Goal: Task Accomplishment & Management: Manage account settings

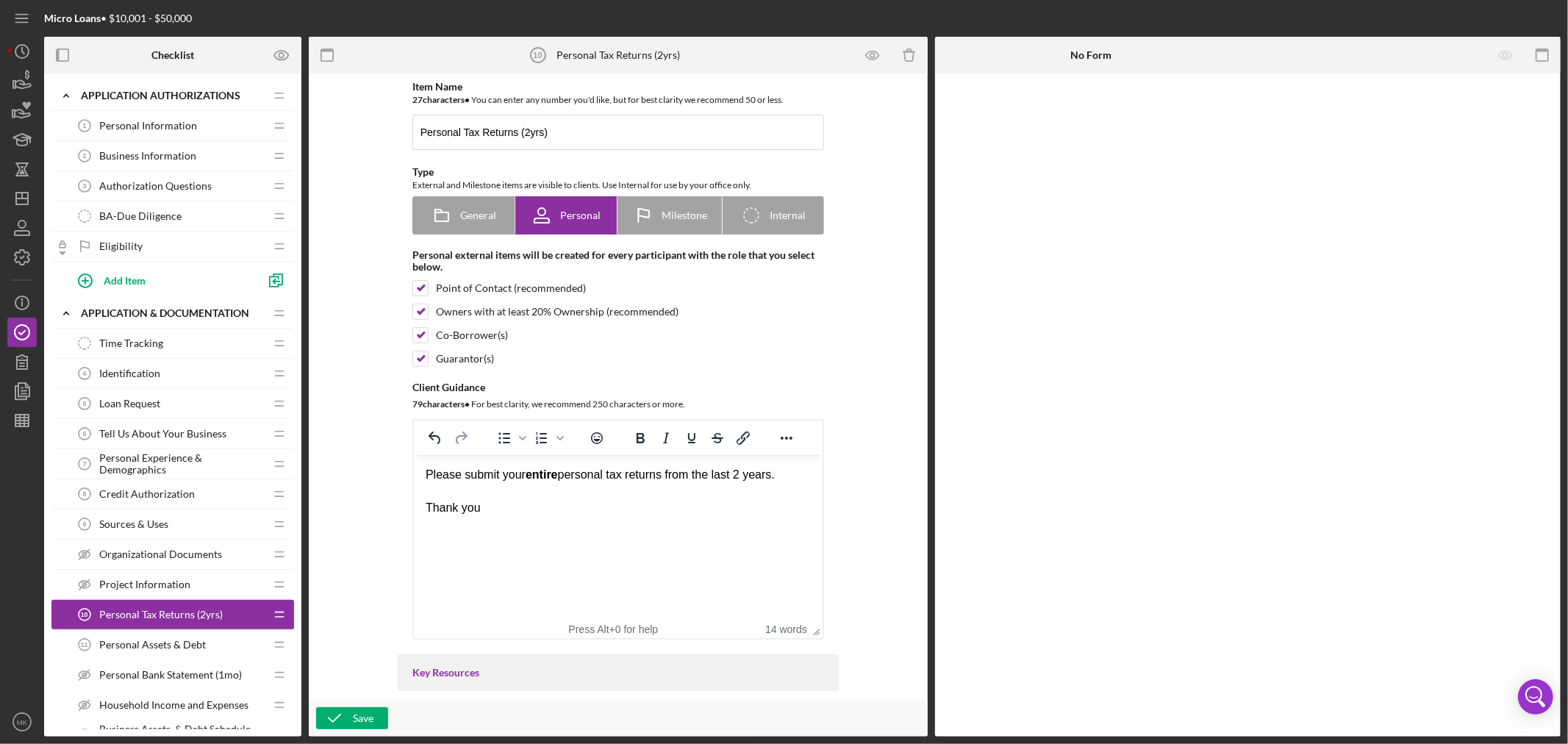
scroll to position [245, 0]
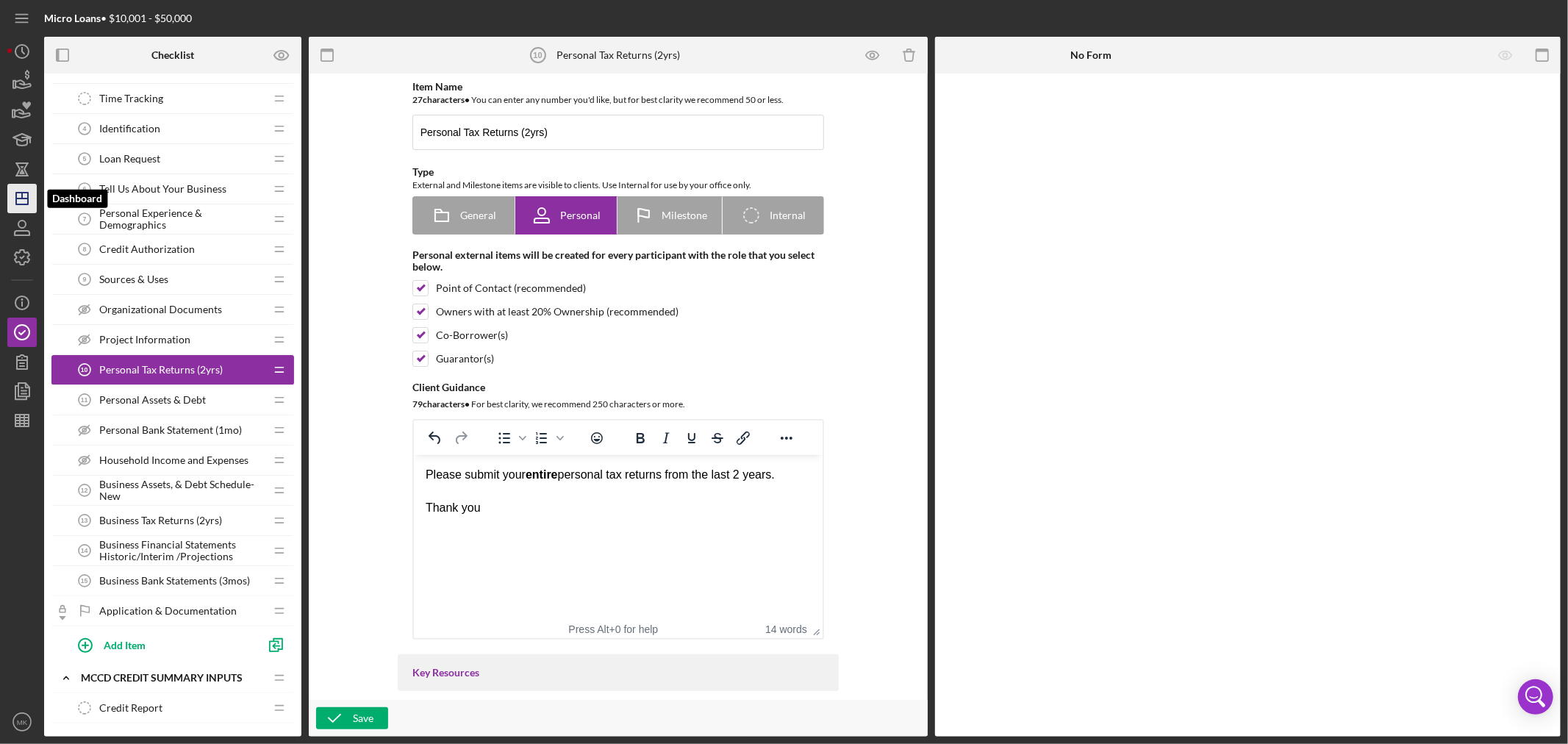
click at [24, 195] on icon "Icon/Dashboard" at bounding box center [22, 198] width 37 height 37
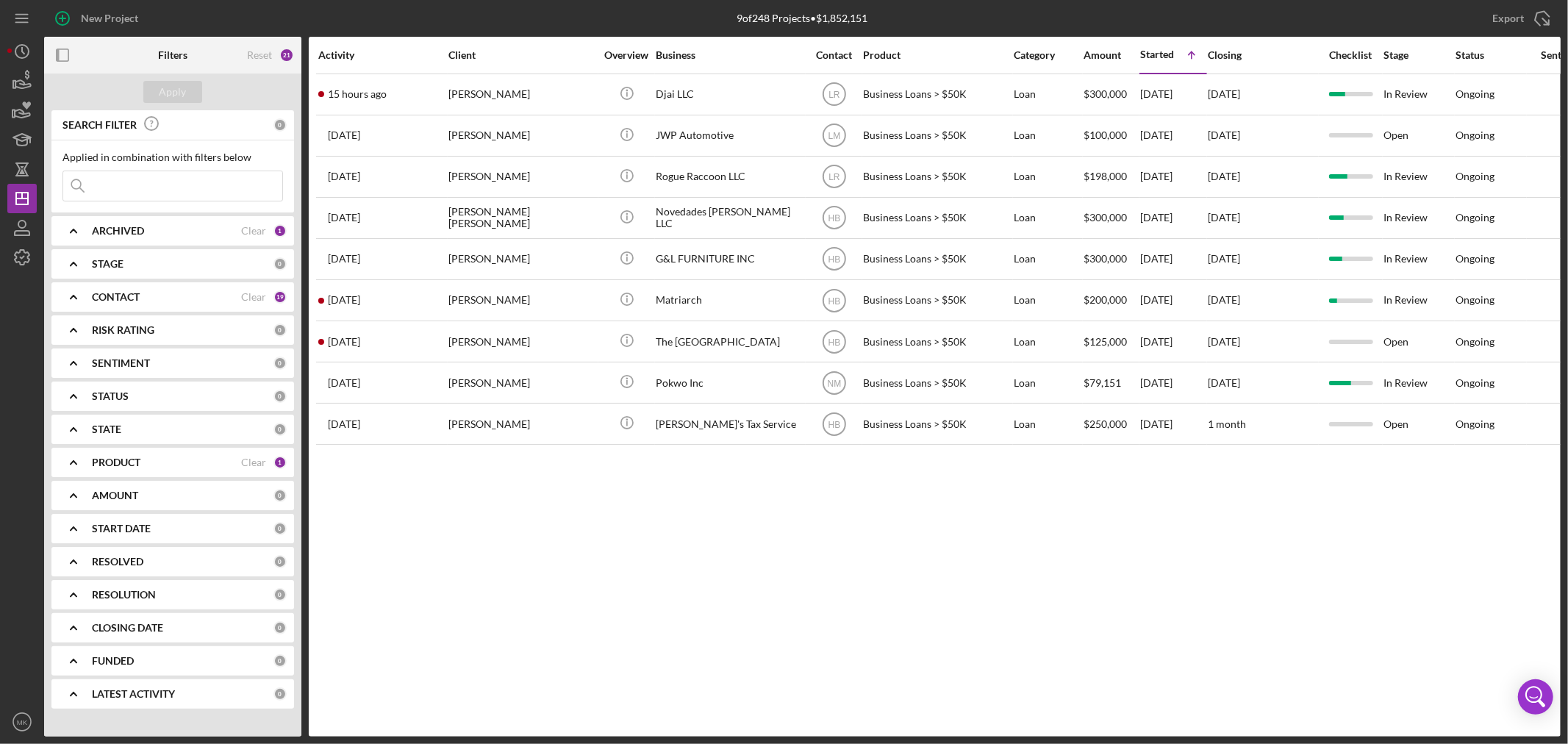
click at [201, 456] on div "PRODUCT Clear 1" at bounding box center [189, 463] width 195 height 30
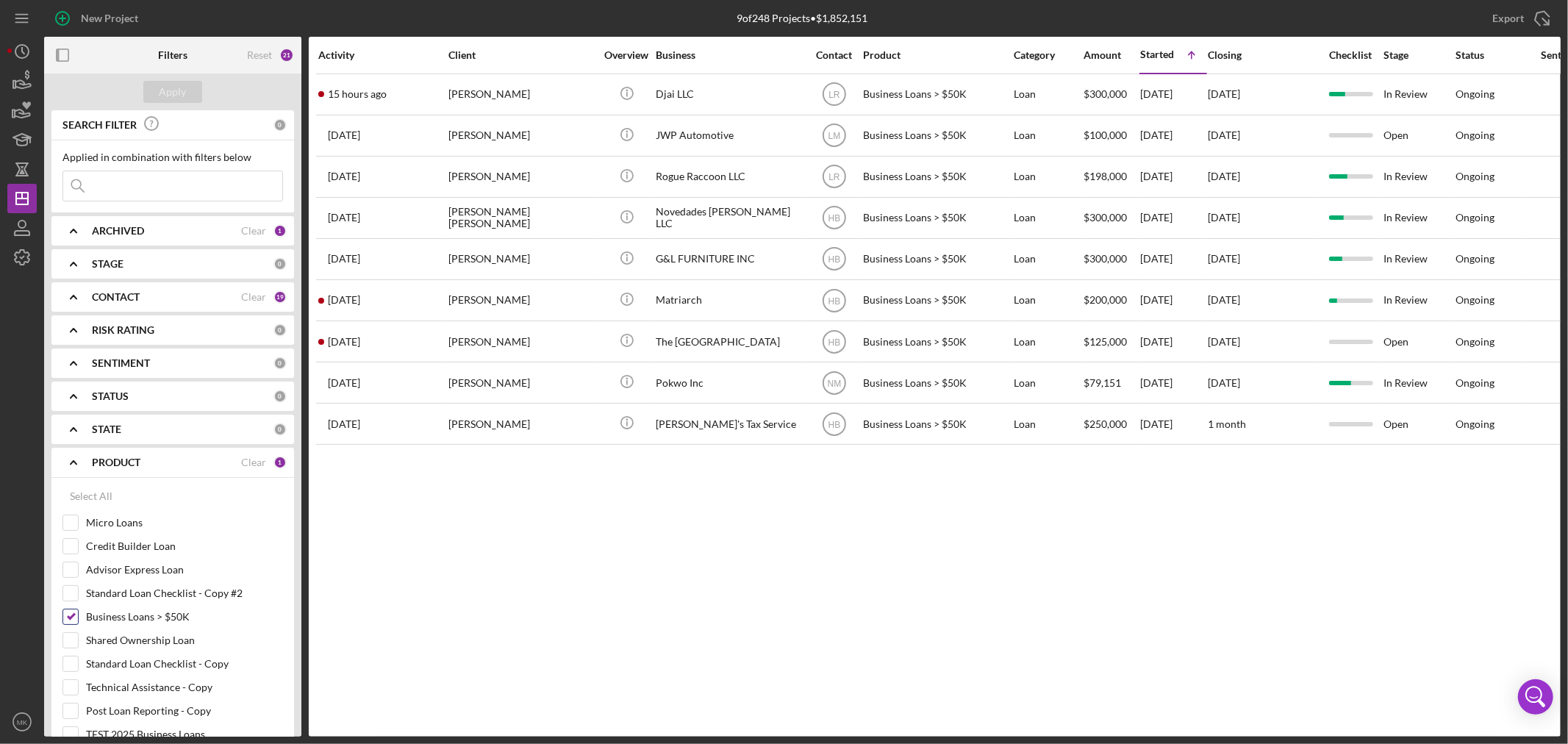
click at [70, 614] on input "Business Loans > $50K" at bounding box center [70, 616] width 15 height 15
checkbox input "false"
click at [72, 545] on input "Credit Builder Loan" at bounding box center [70, 546] width 15 height 15
checkbox input "true"
click at [174, 92] on div "Apply" at bounding box center [172, 92] width 27 height 22
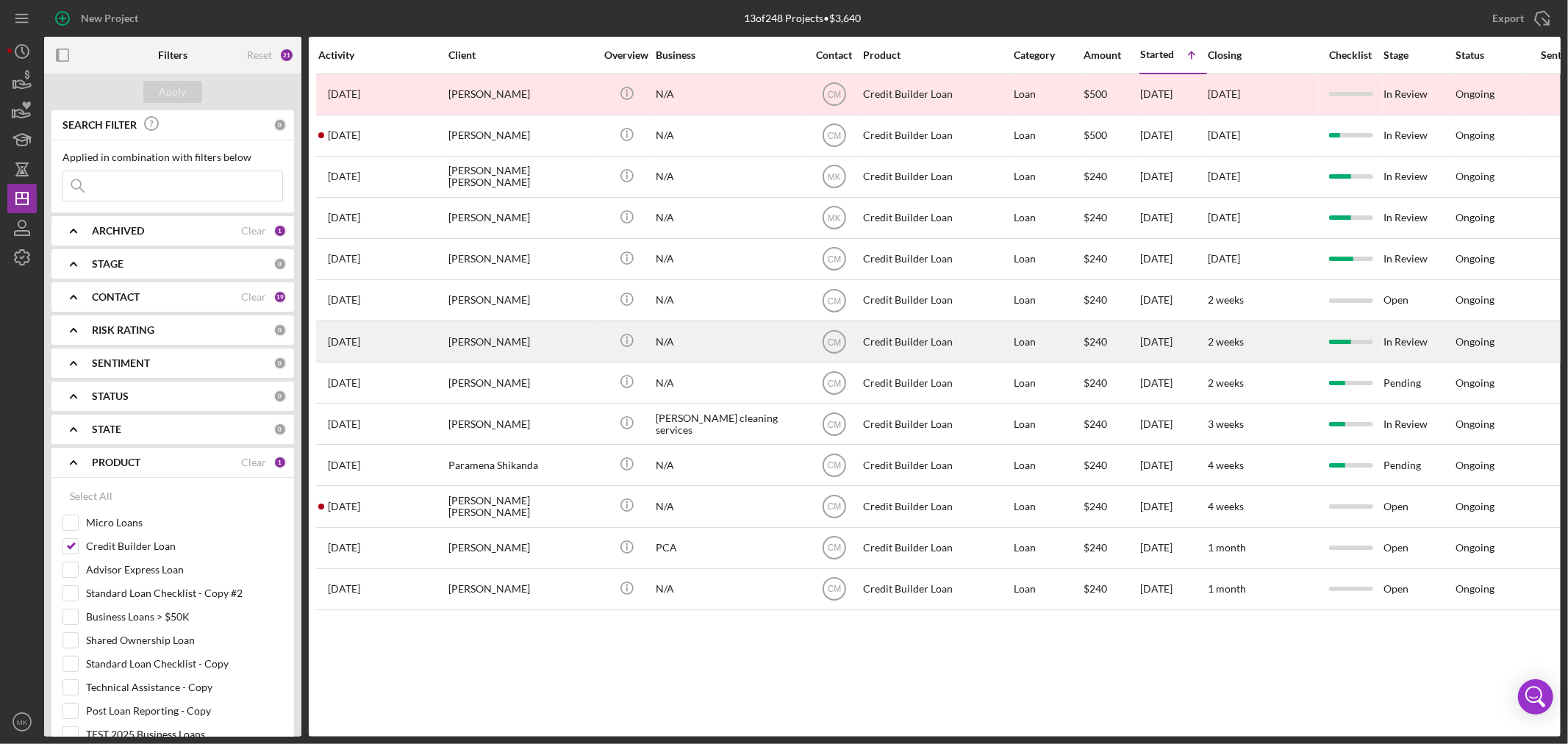
click at [492, 344] on div "[PERSON_NAME]" at bounding box center [522, 341] width 147 height 39
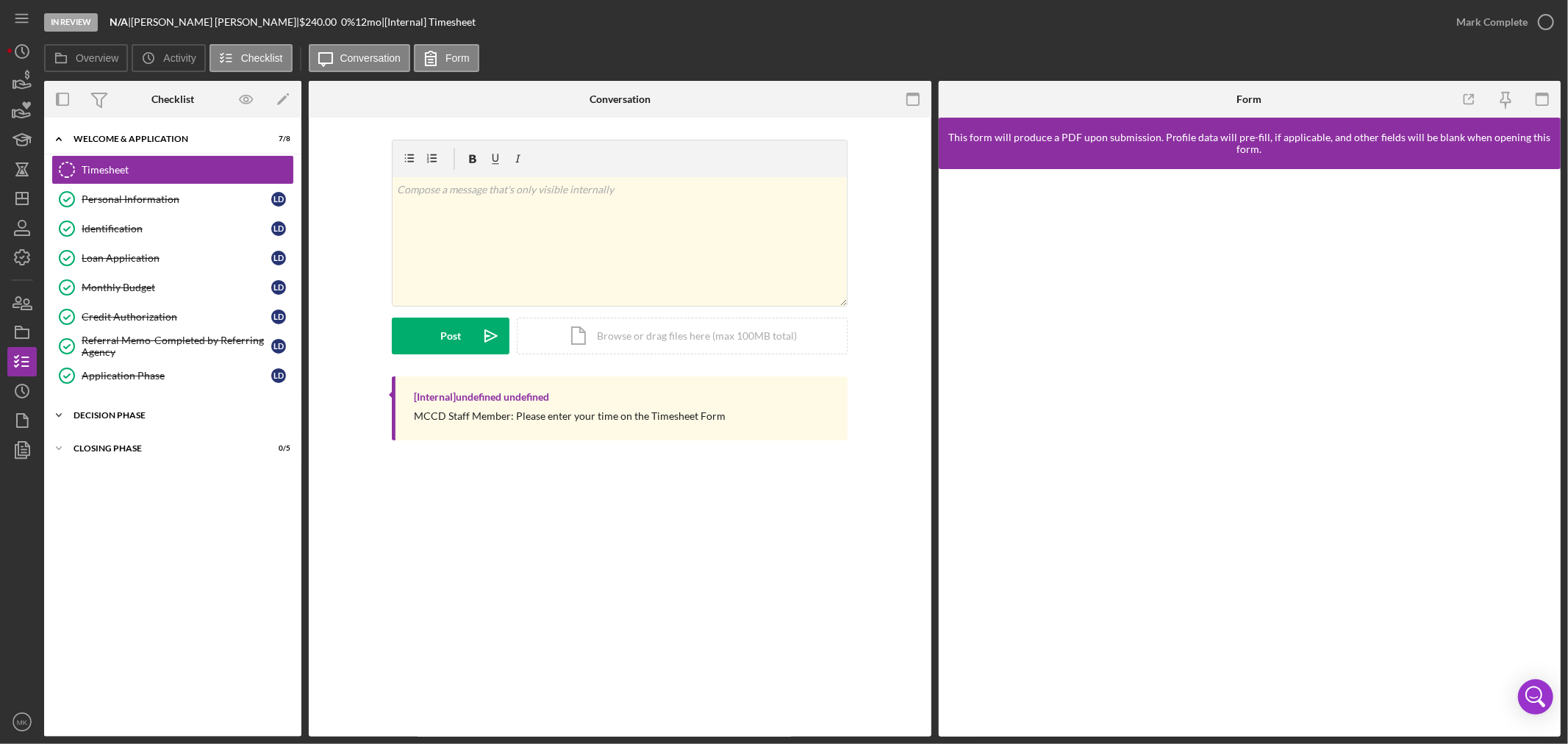
click at [114, 415] on div "Decision Phase" at bounding box center [178, 415] width 210 height 9
click at [159, 480] on div "Decision" at bounding box center [175, 476] width 189 height 12
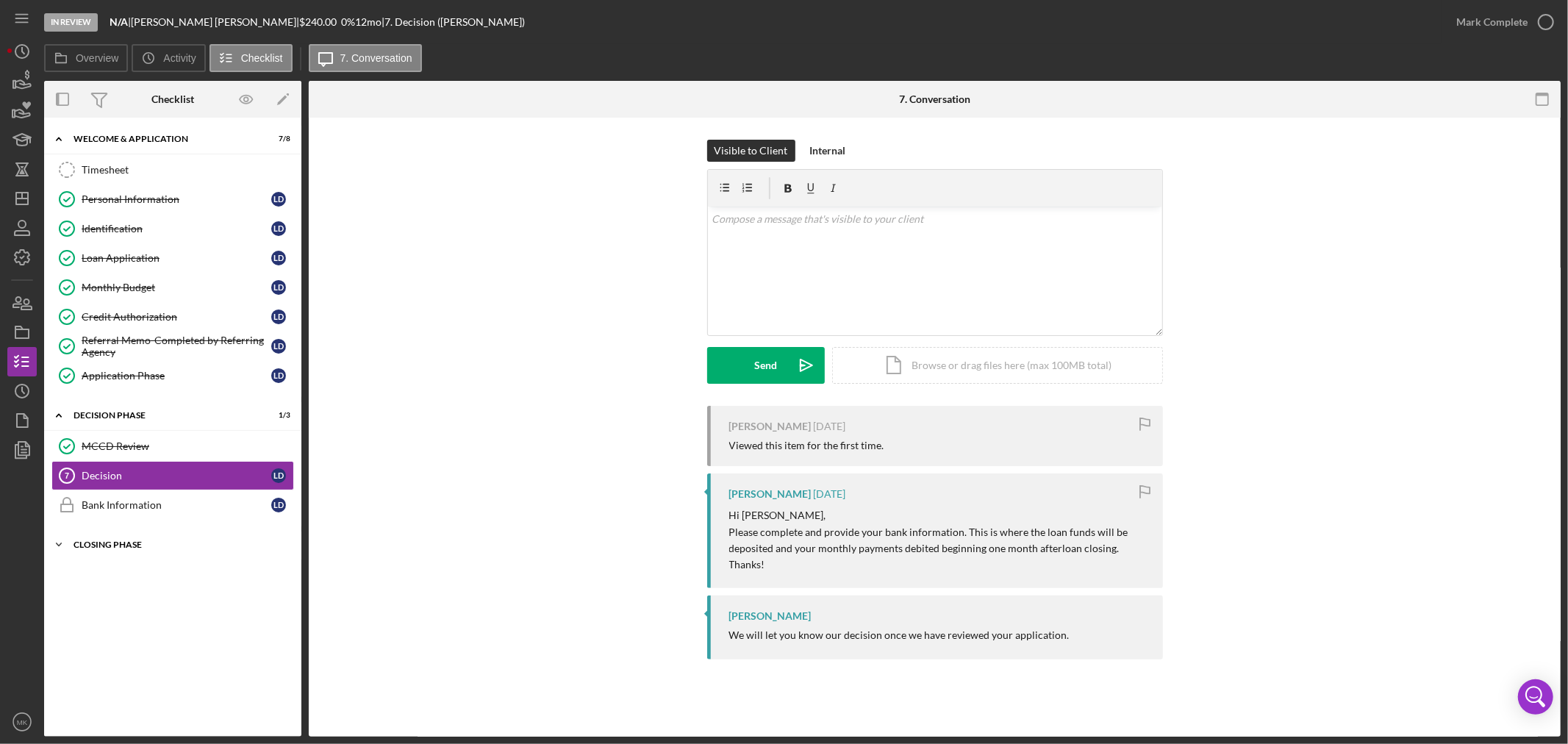
click at [127, 546] on div "Closing Phase" at bounding box center [178, 544] width 210 height 9
click at [164, 609] on div "Loan Documents" at bounding box center [187, 605] width 212 height 12
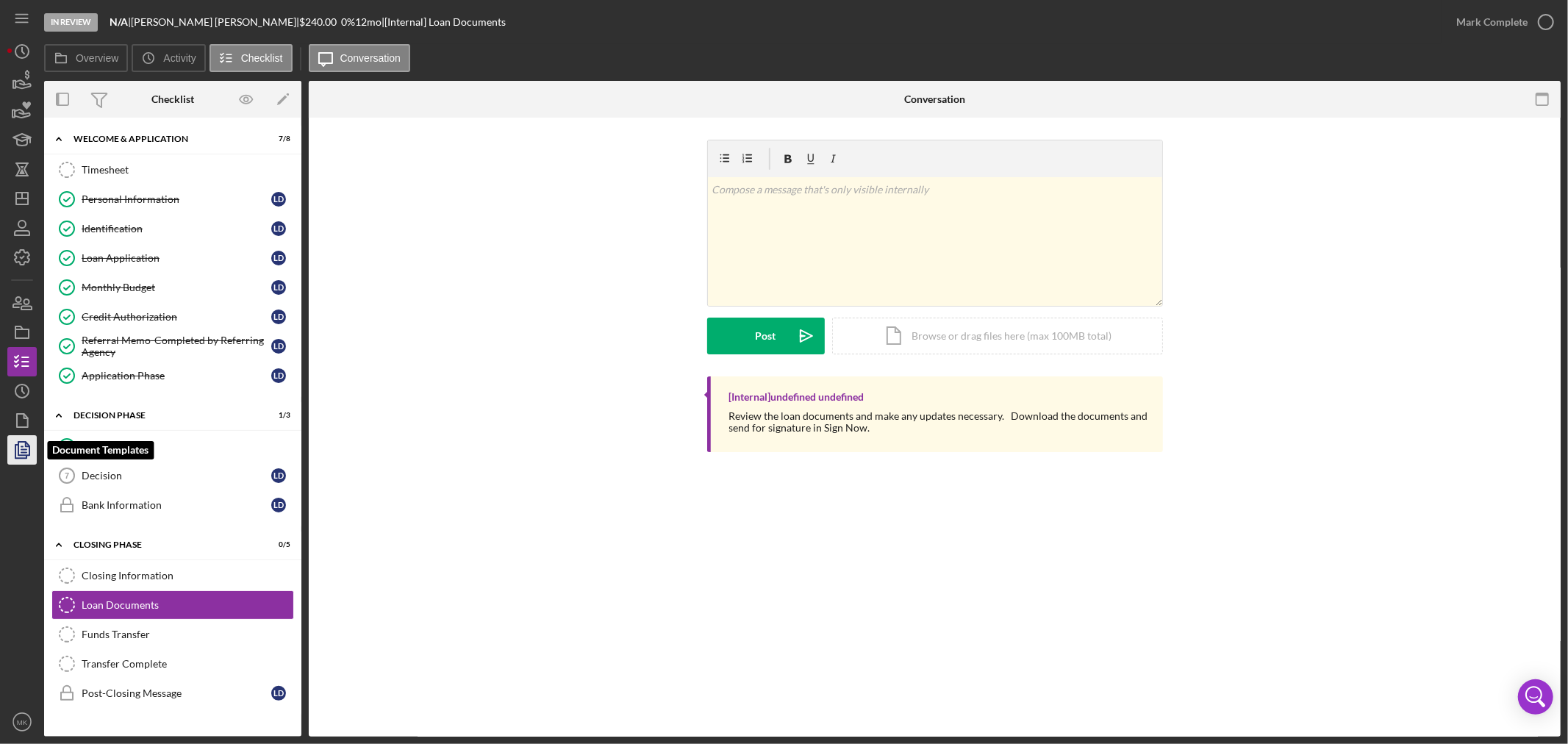
click at [24, 450] on icon "button" at bounding box center [24, 450] width 5 height 6
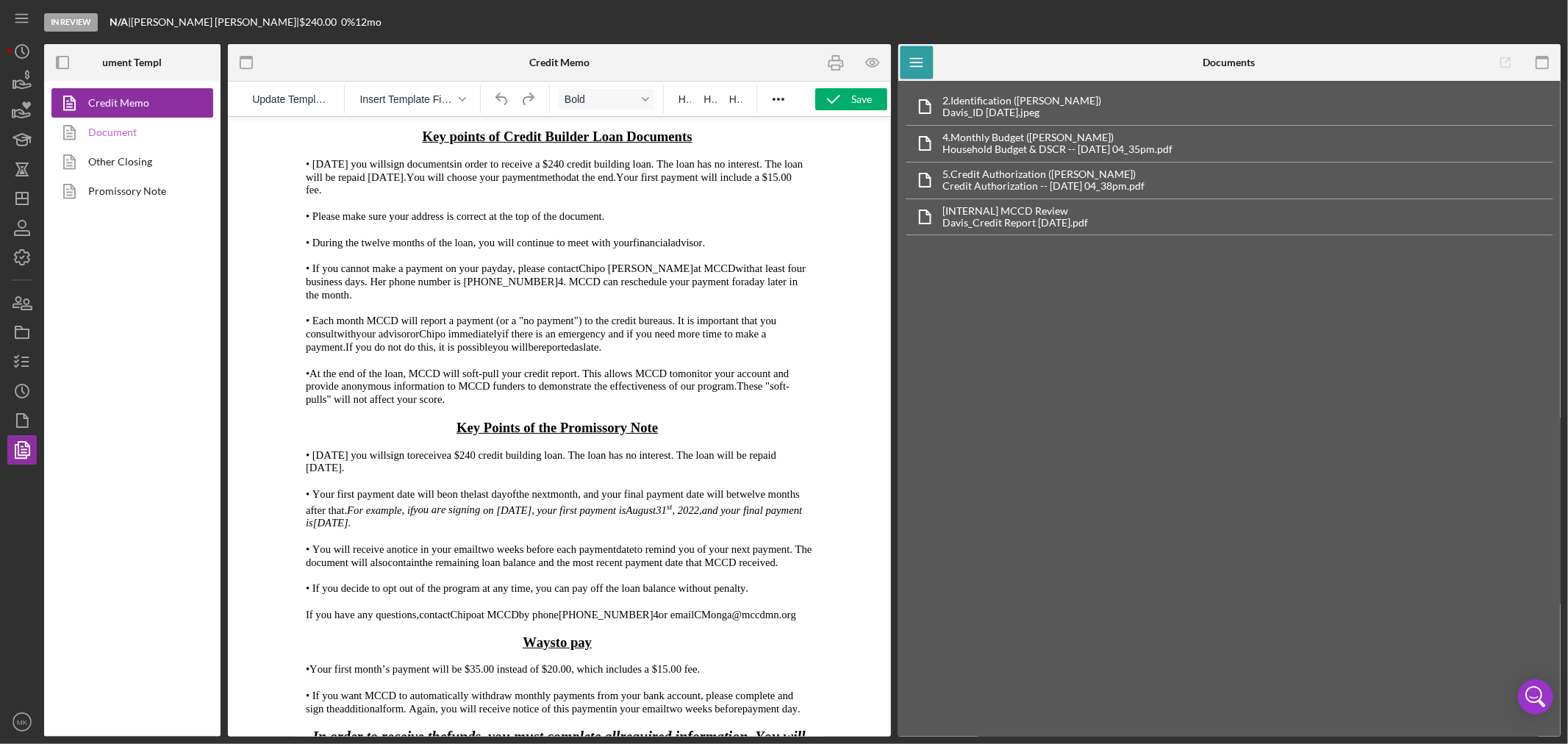
click at [133, 131] on link "Document" at bounding box center [129, 133] width 155 height 30
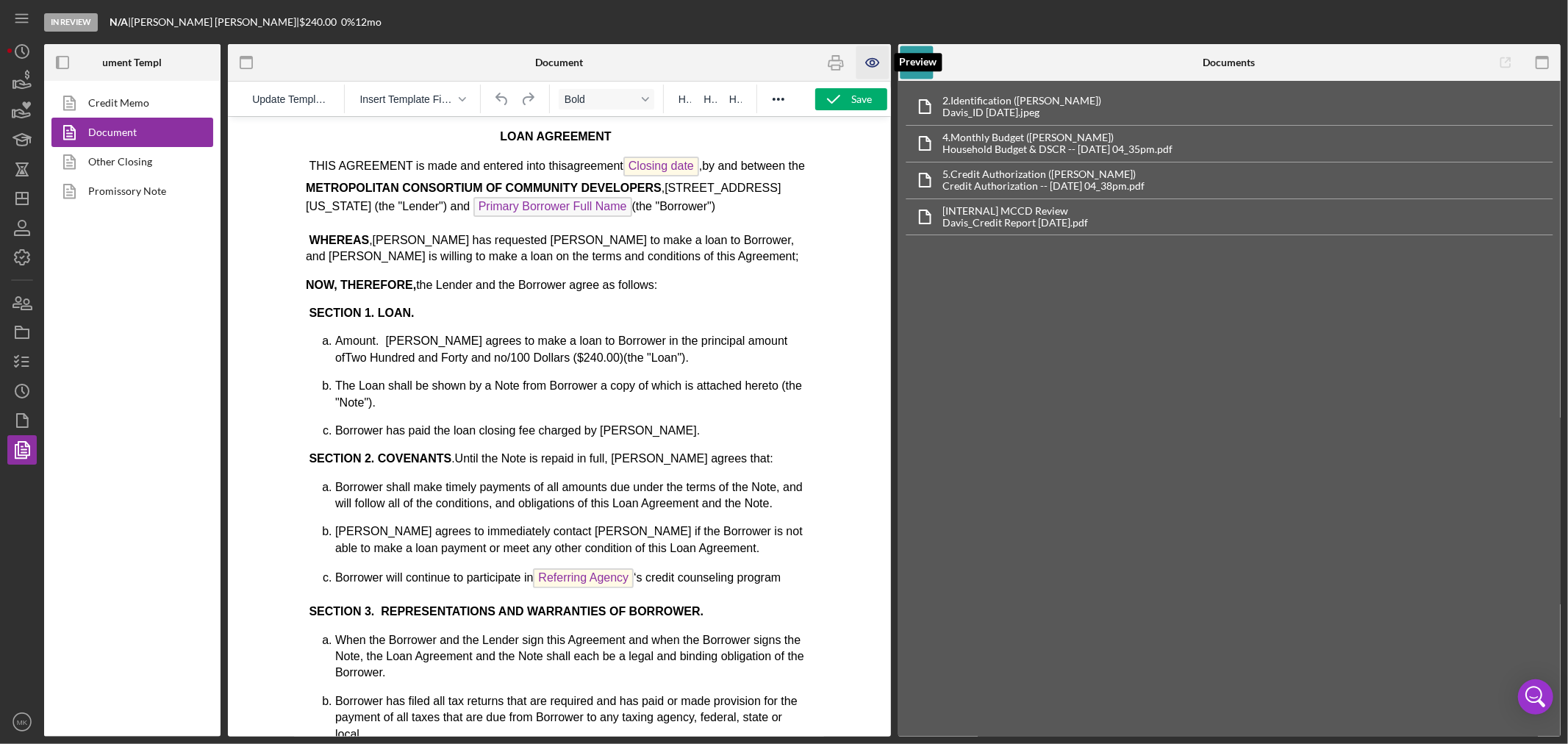
click at [877, 67] on icon "button" at bounding box center [872, 62] width 33 height 33
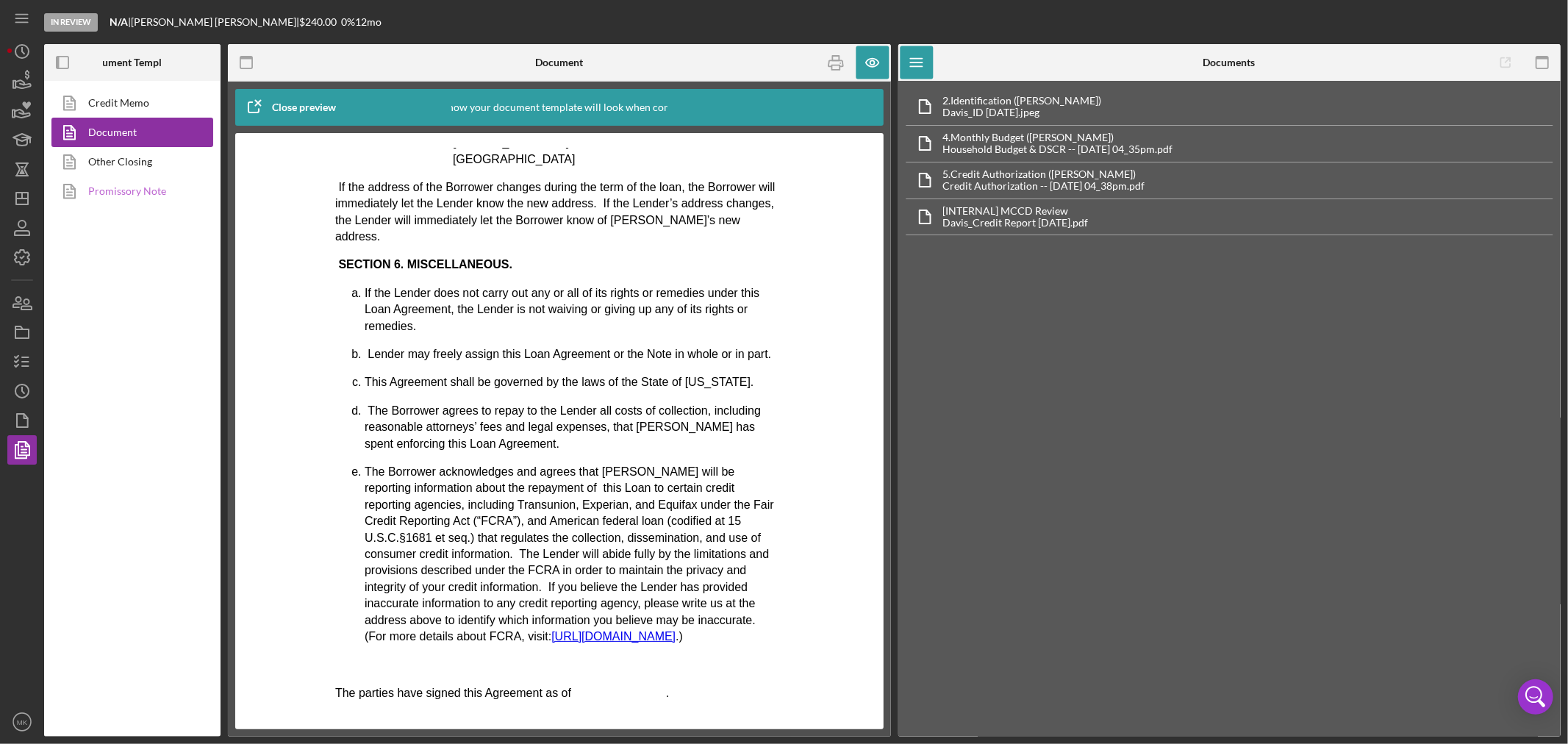
scroll to position [1143, 0]
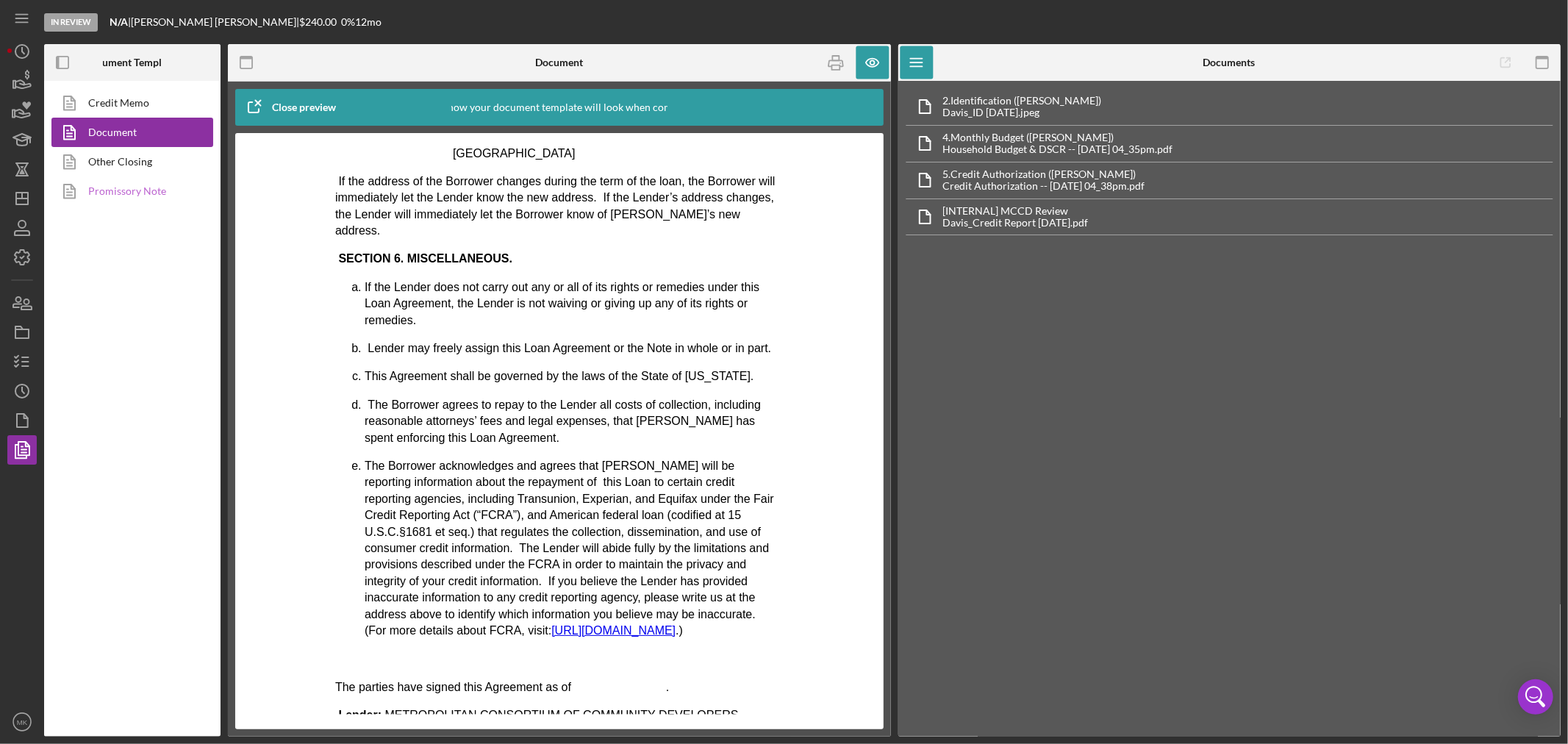
click at [138, 186] on link "Promissory Note" at bounding box center [129, 191] width 155 height 30
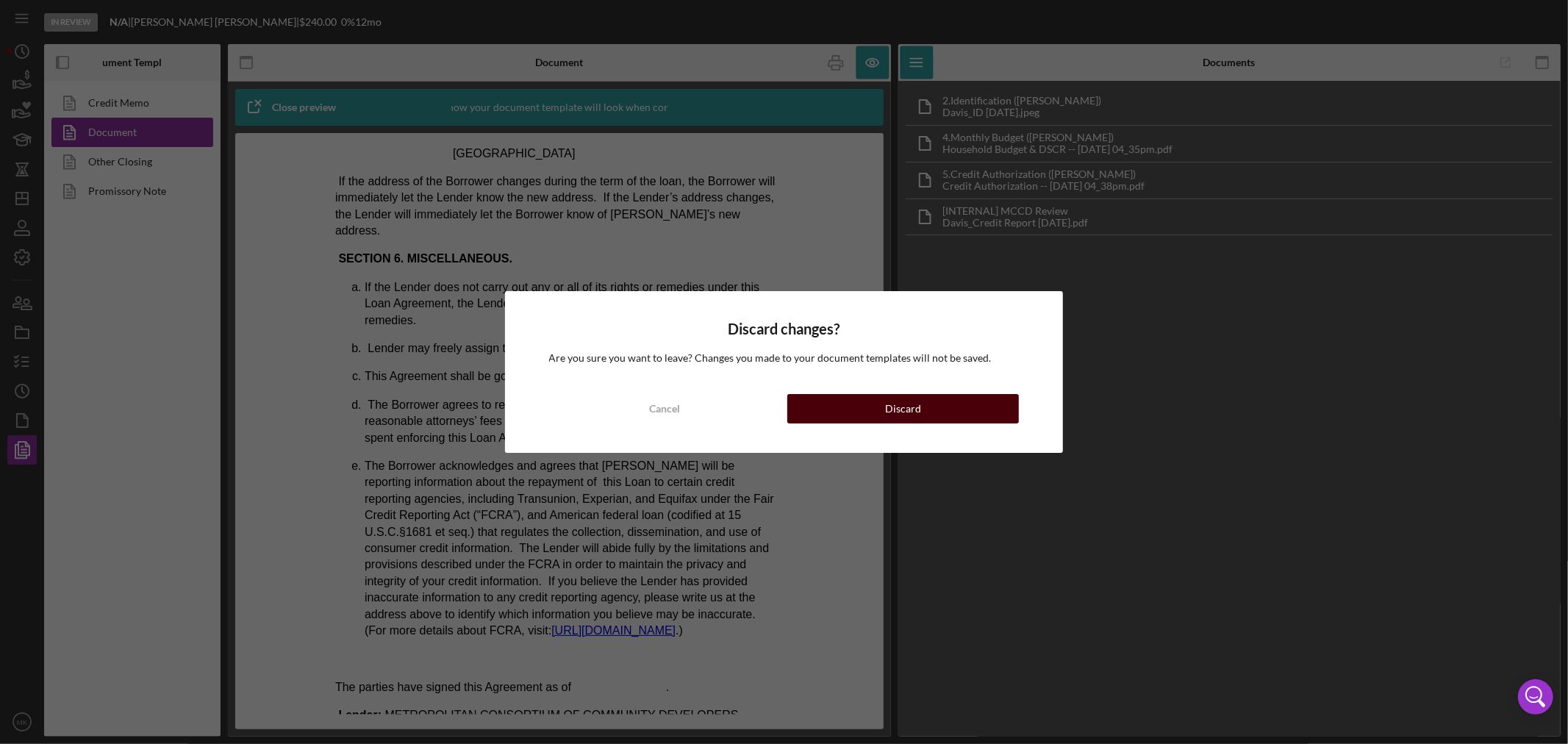
click at [917, 408] on div "Discard" at bounding box center [903, 409] width 36 height 30
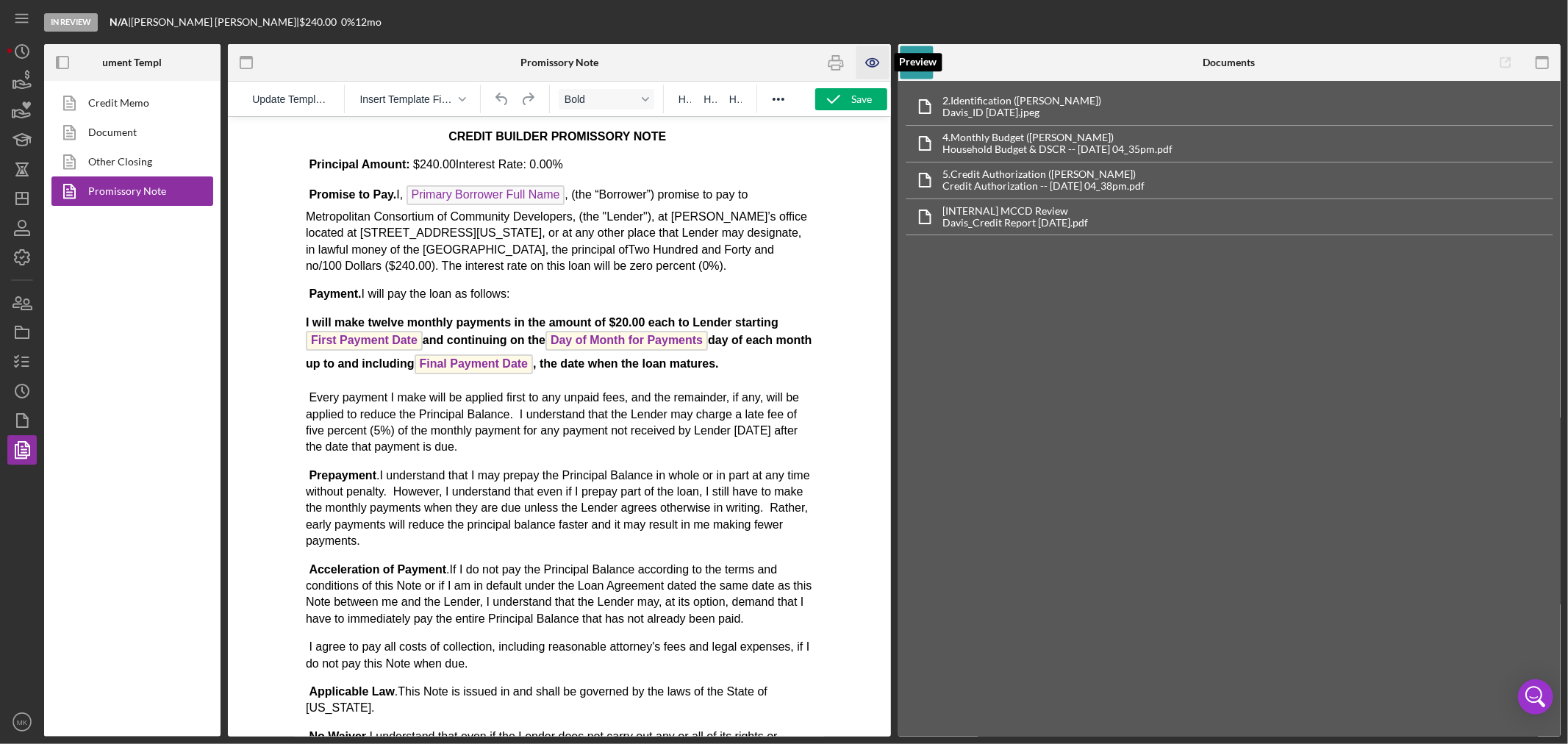
click at [875, 56] on icon "button" at bounding box center [872, 62] width 33 height 33
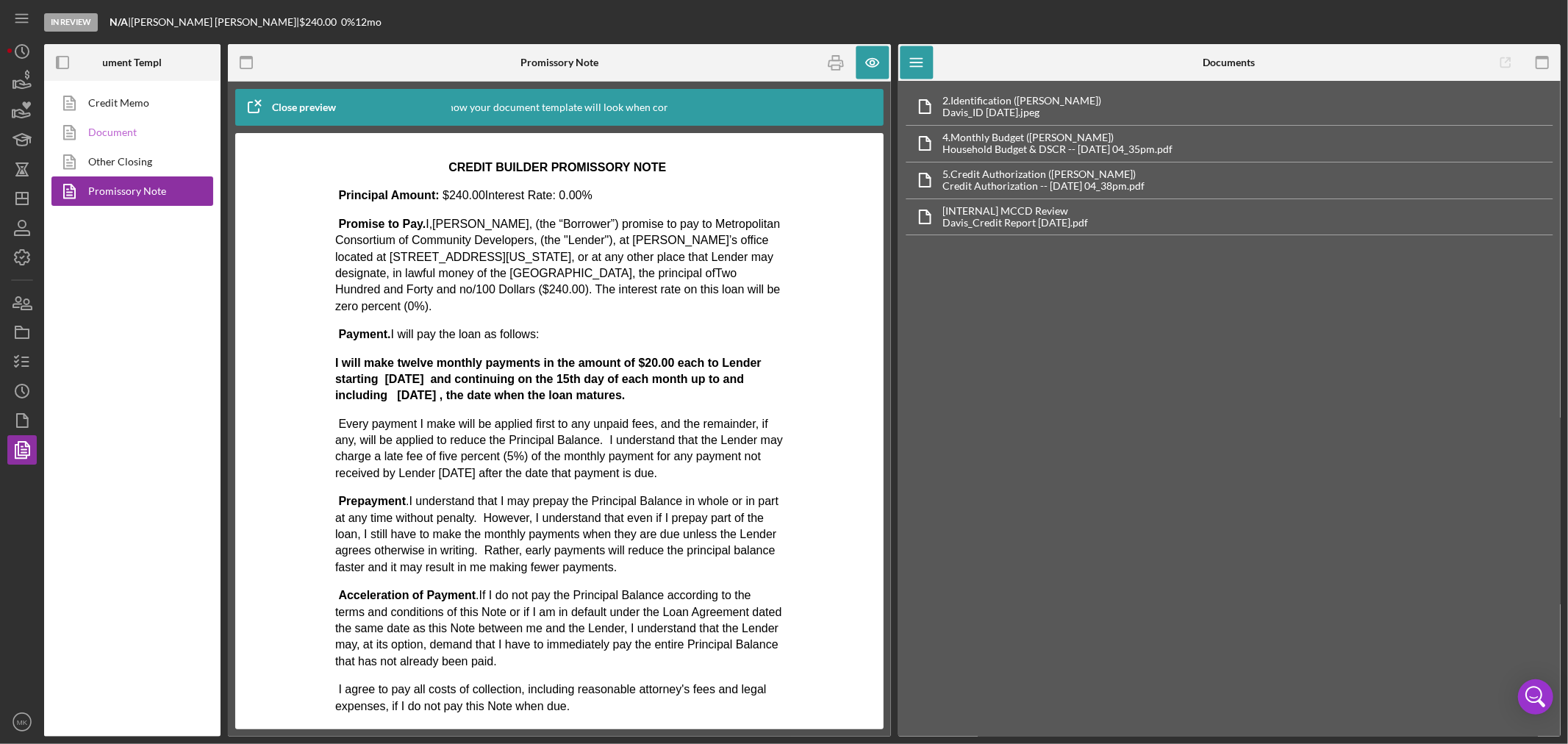
click at [116, 133] on link "Document" at bounding box center [129, 133] width 155 height 30
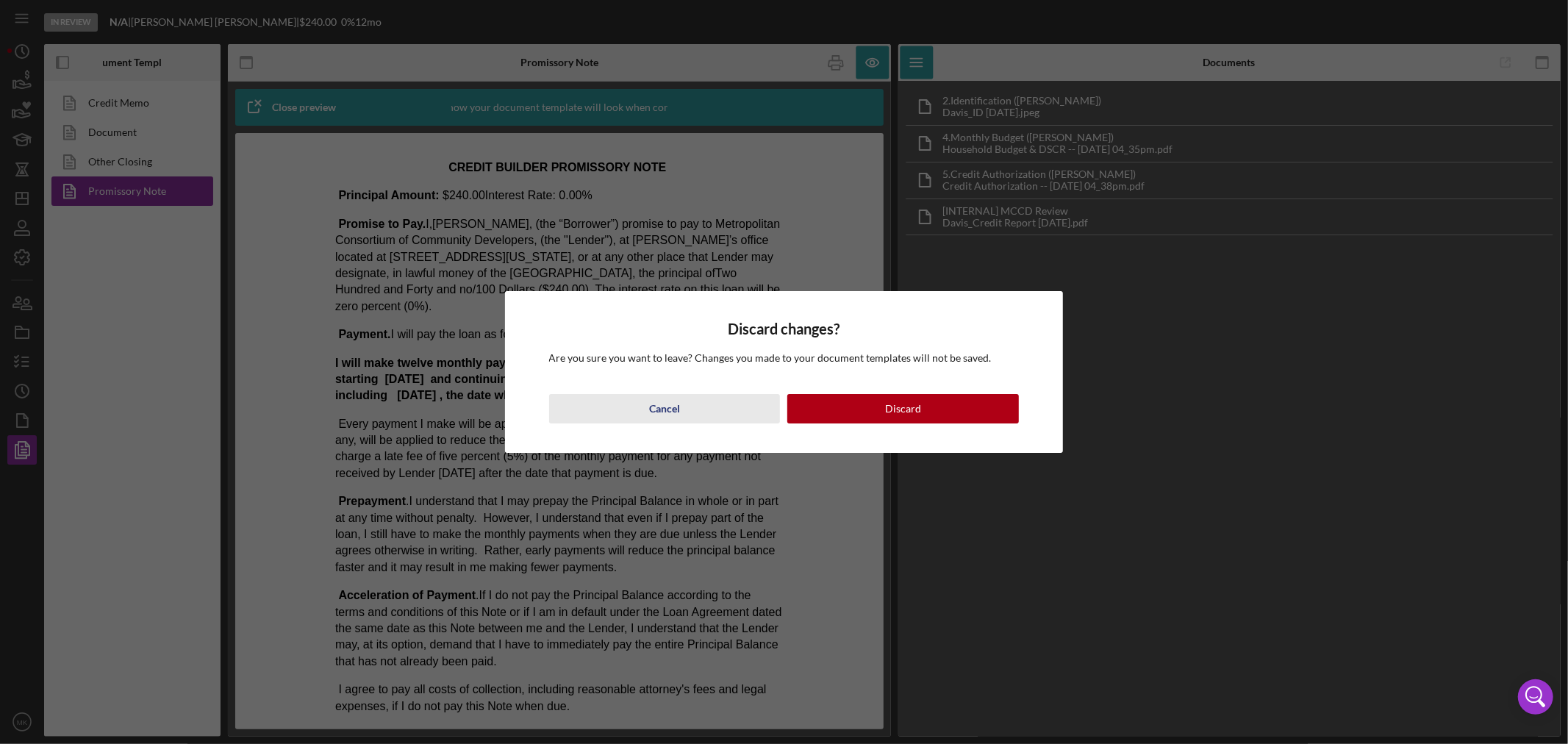
click at [696, 409] on button "Cancel" at bounding box center [665, 409] width 232 height 30
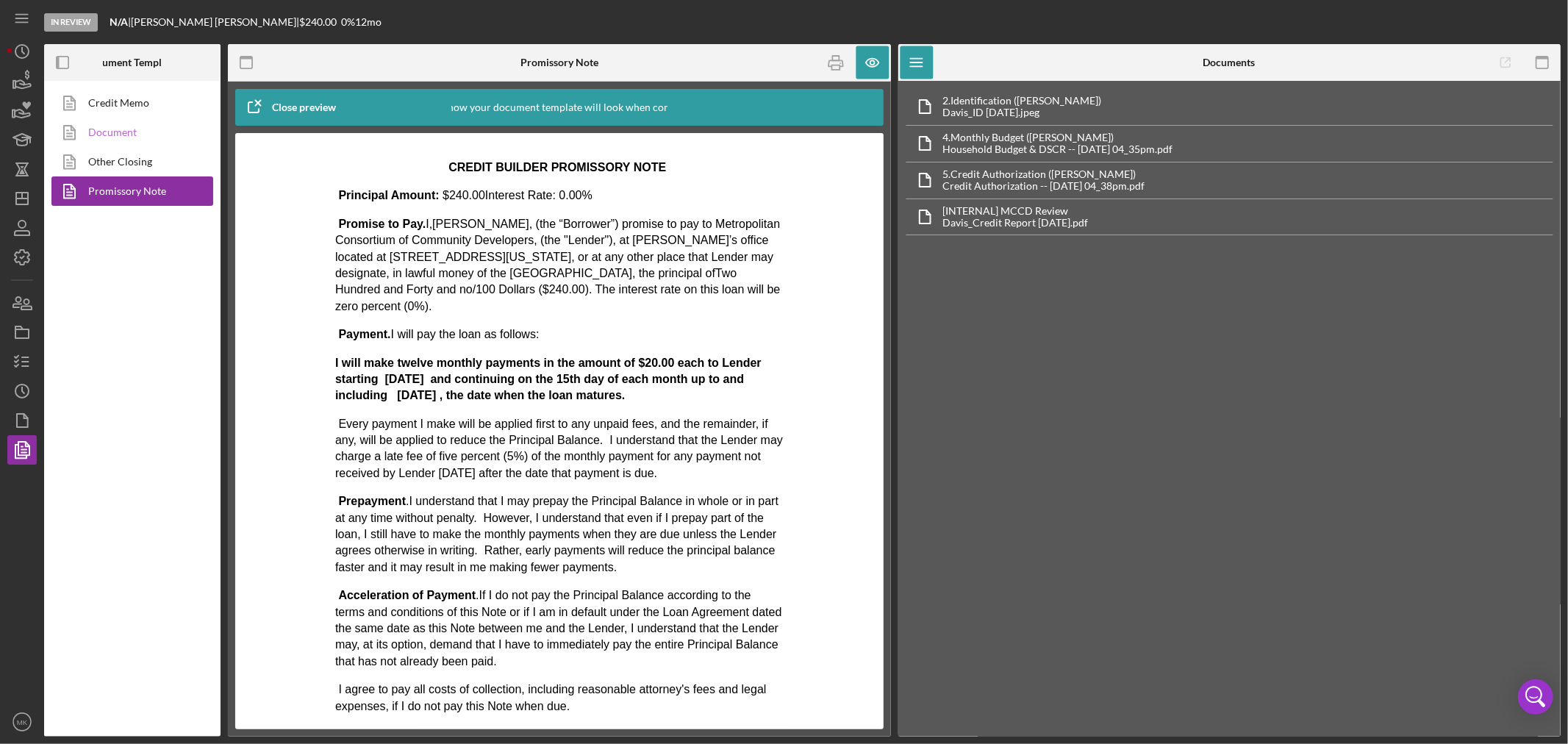
click at [133, 131] on link "Document" at bounding box center [129, 133] width 155 height 30
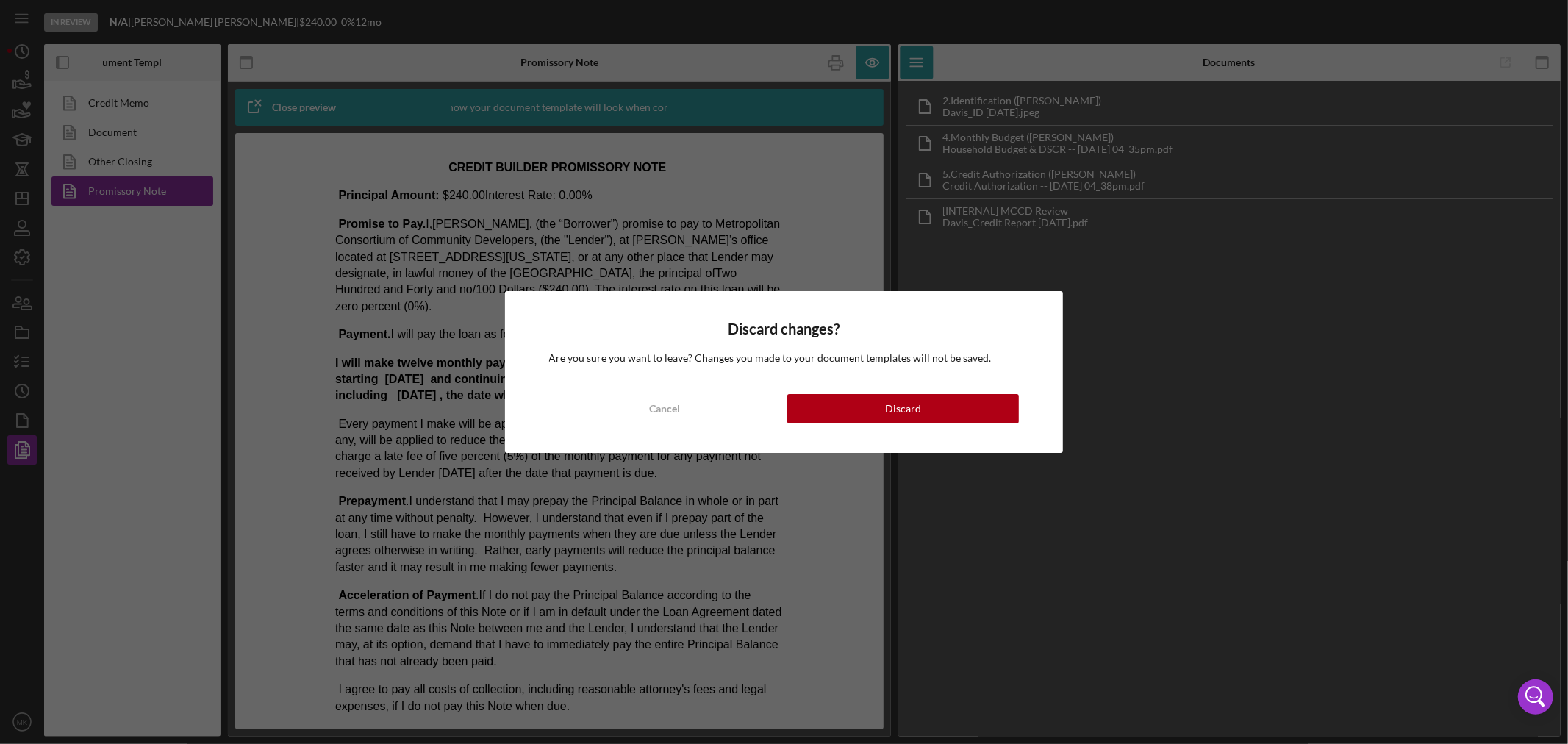
click at [904, 404] on div "Discard" at bounding box center [903, 409] width 36 height 30
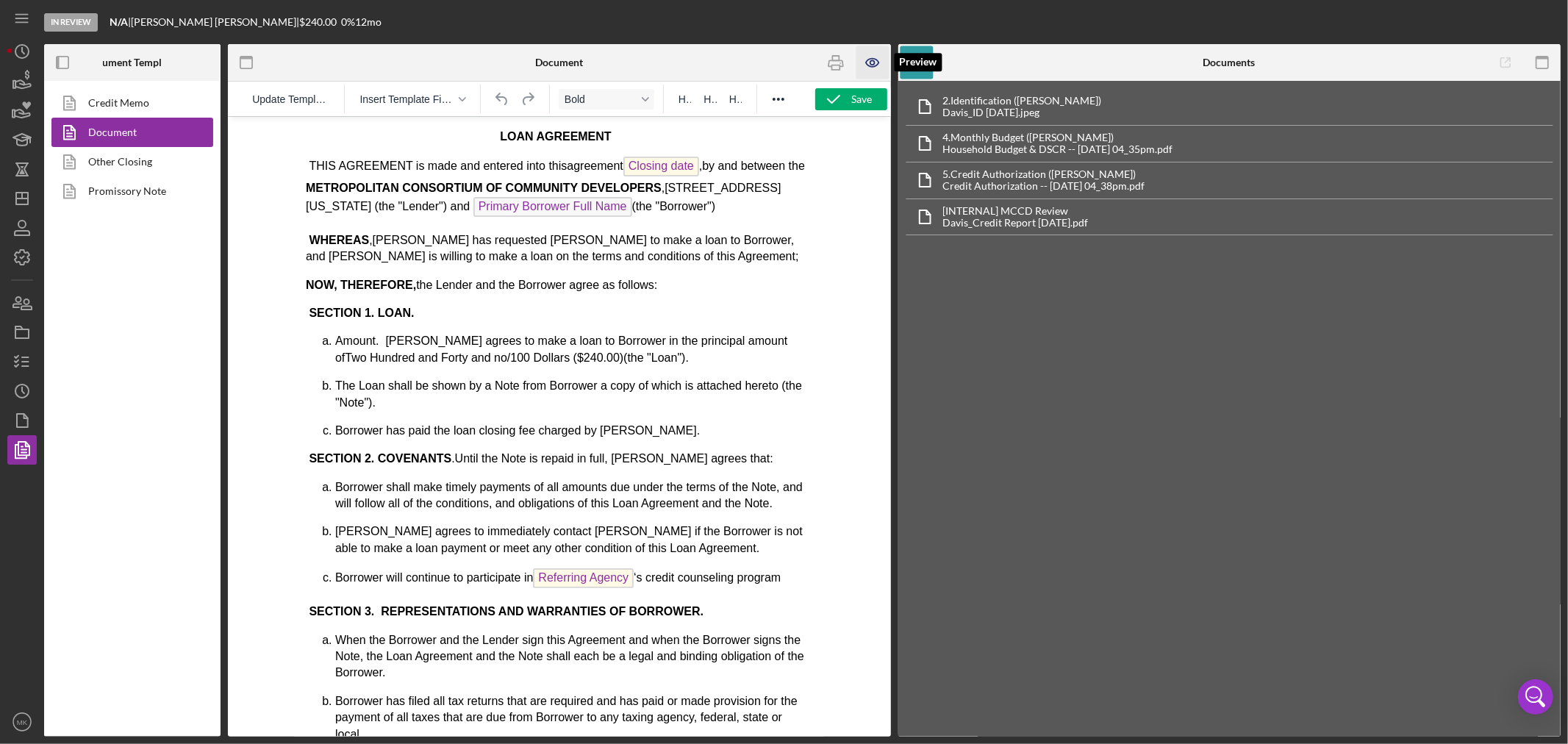
click at [871, 61] on icon "button" at bounding box center [872, 62] width 33 height 33
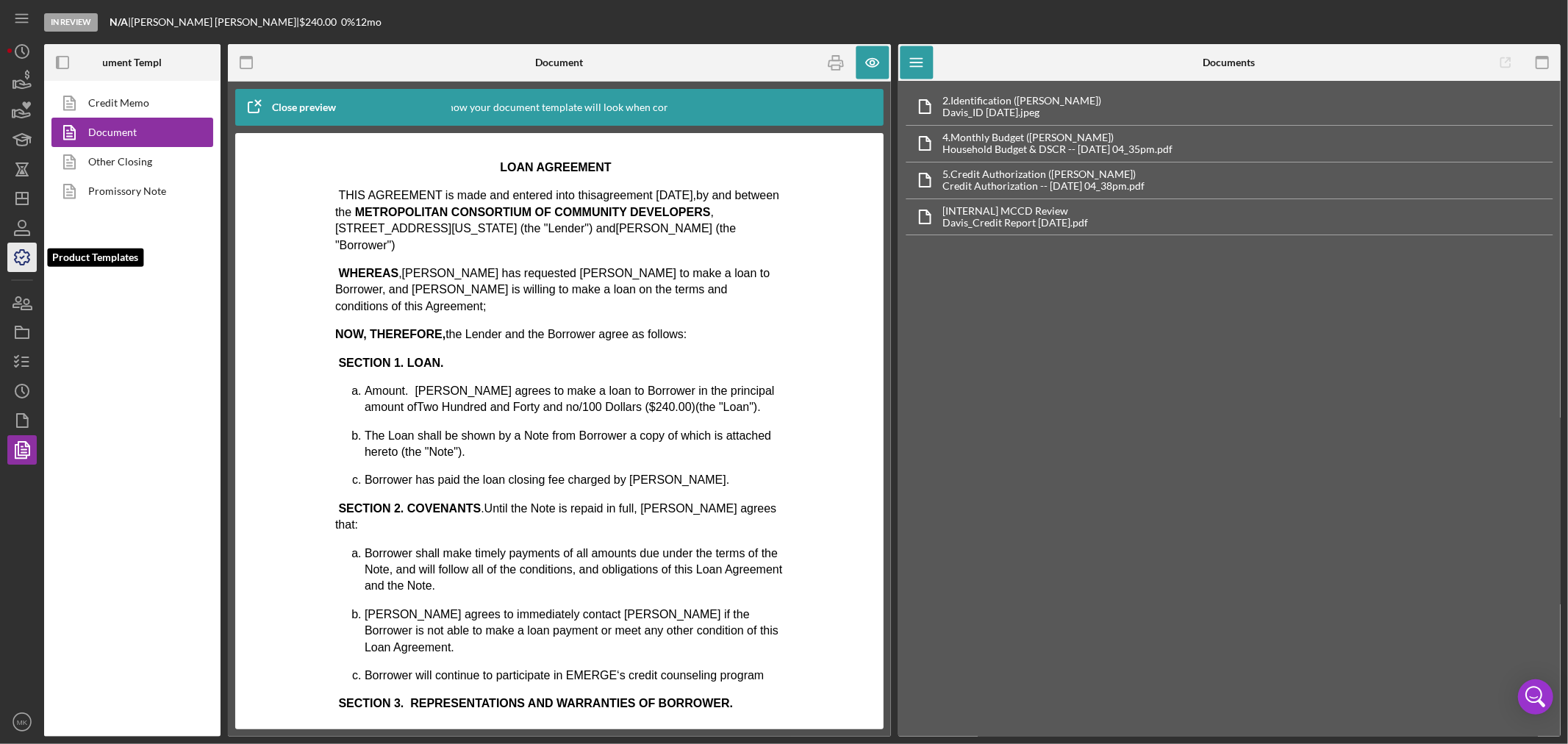
click at [24, 259] on icon "button" at bounding box center [22, 257] width 37 height 37
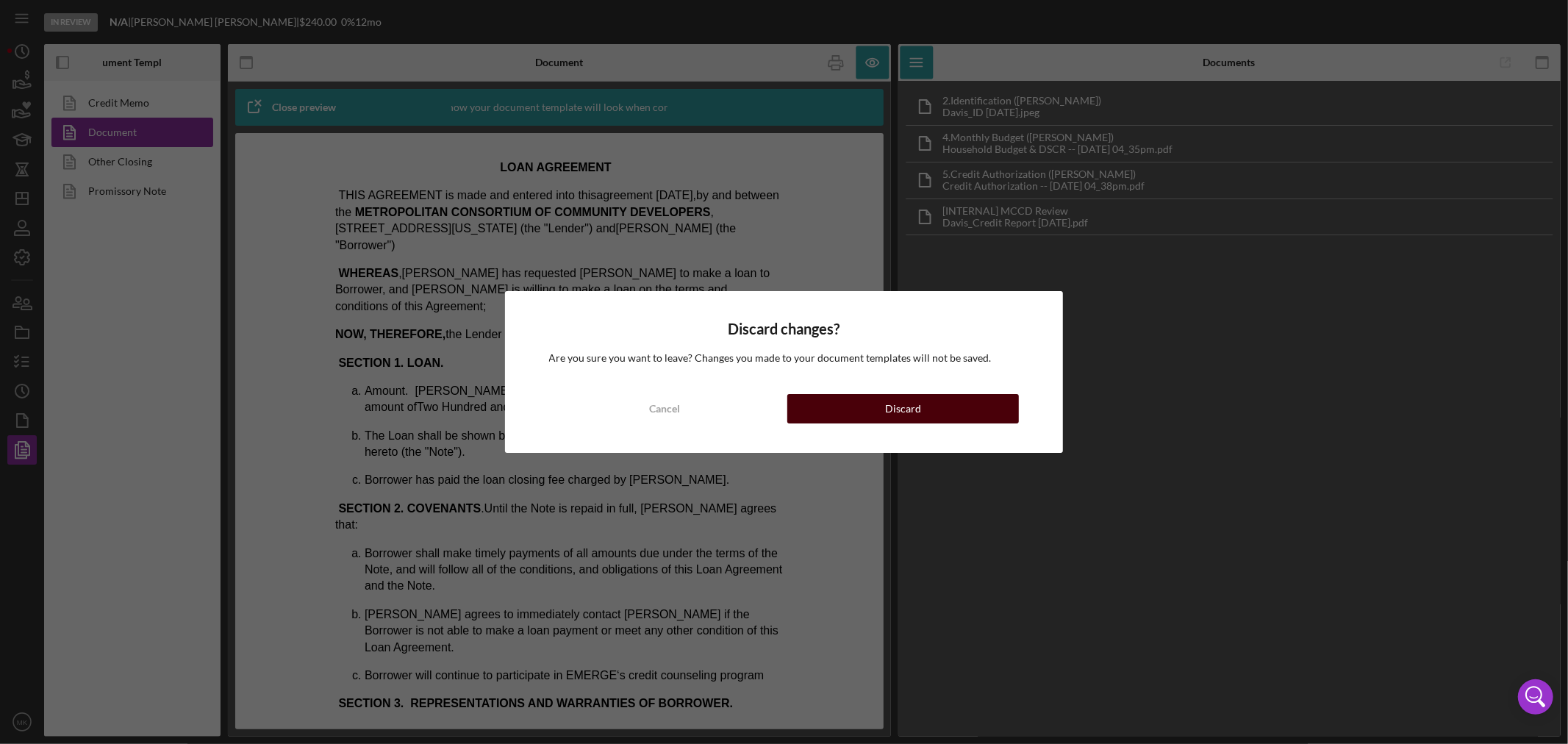
click at [936, 406] on button "Discard" at bounding box center [903, 409] width 232 height 30
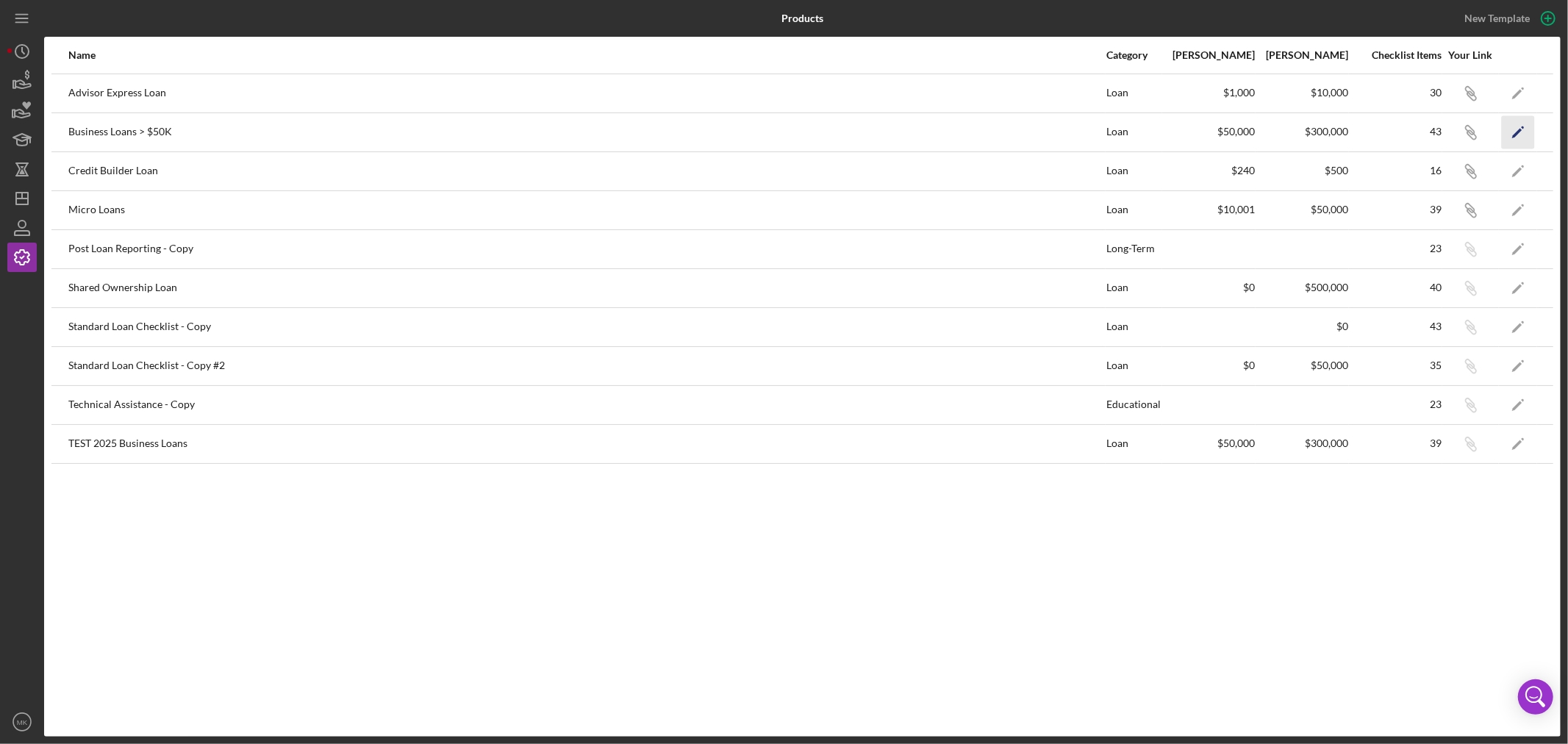
click at [1518, 130] on polygon "button" at bounding box center [1517, 133] width 10 height 10
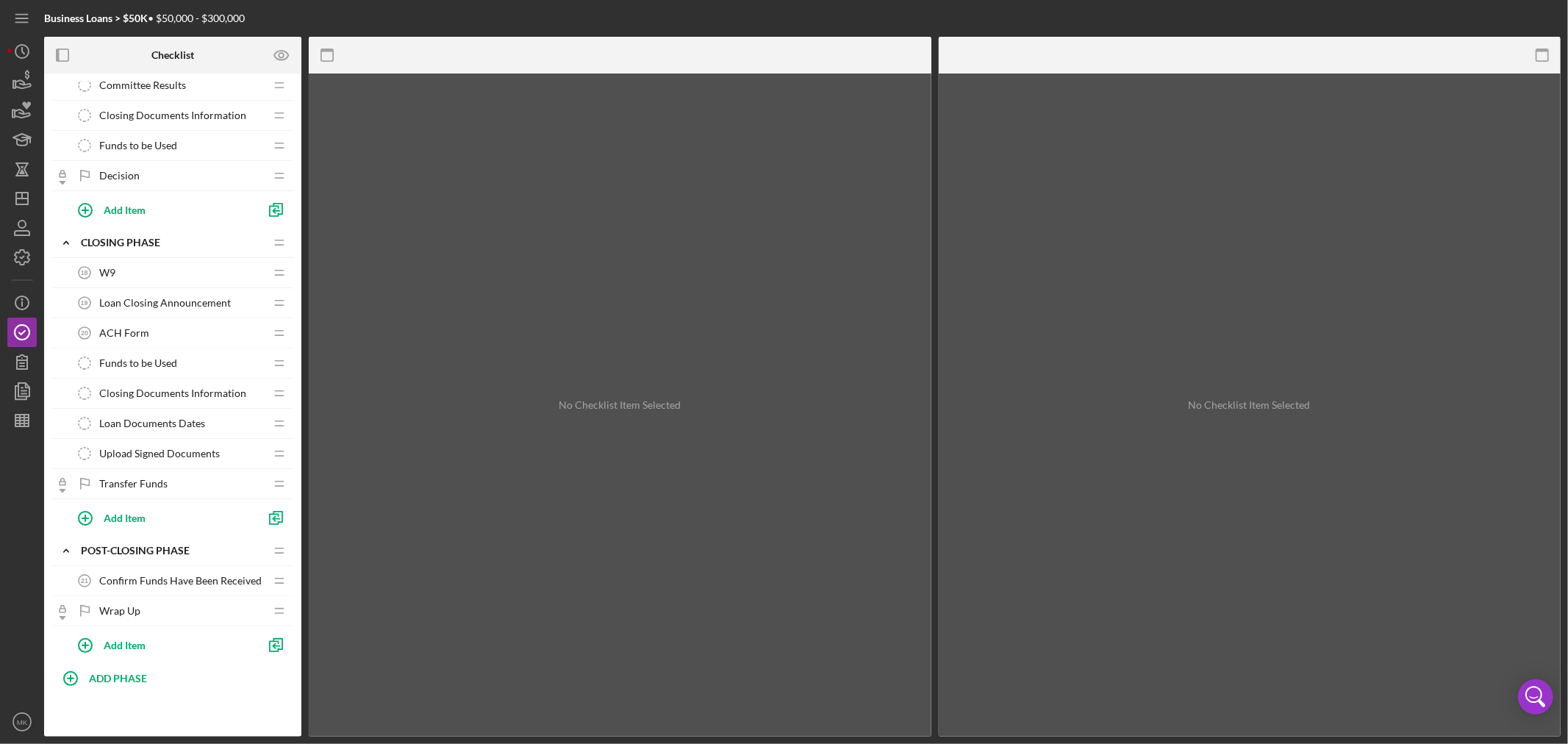
scroll to position [1052, 0]
click at [217, 332] on div "ACH Form 20 ACH Form" at bounding box center [167, 333] width 195 height 30
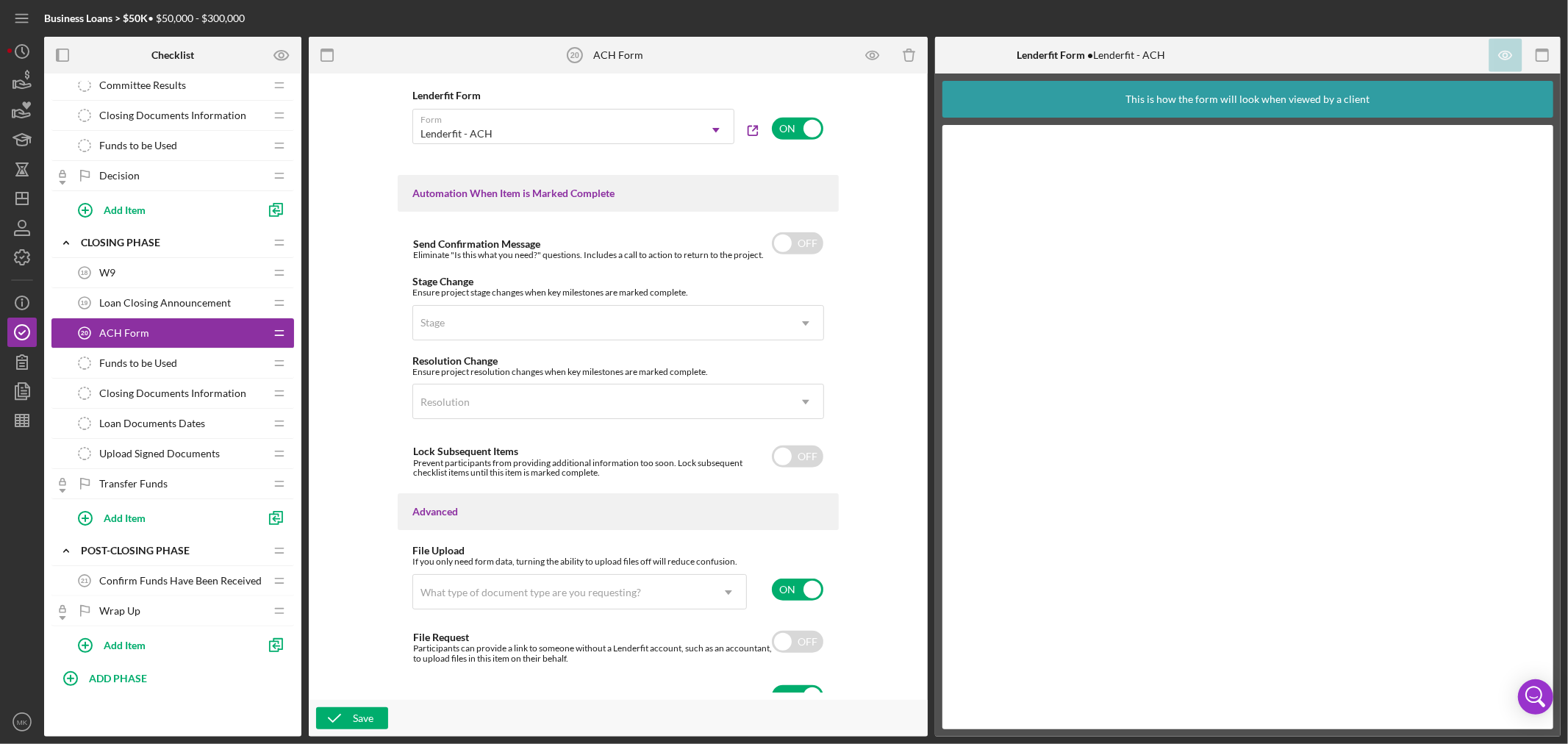
scroll to position [900, 0]
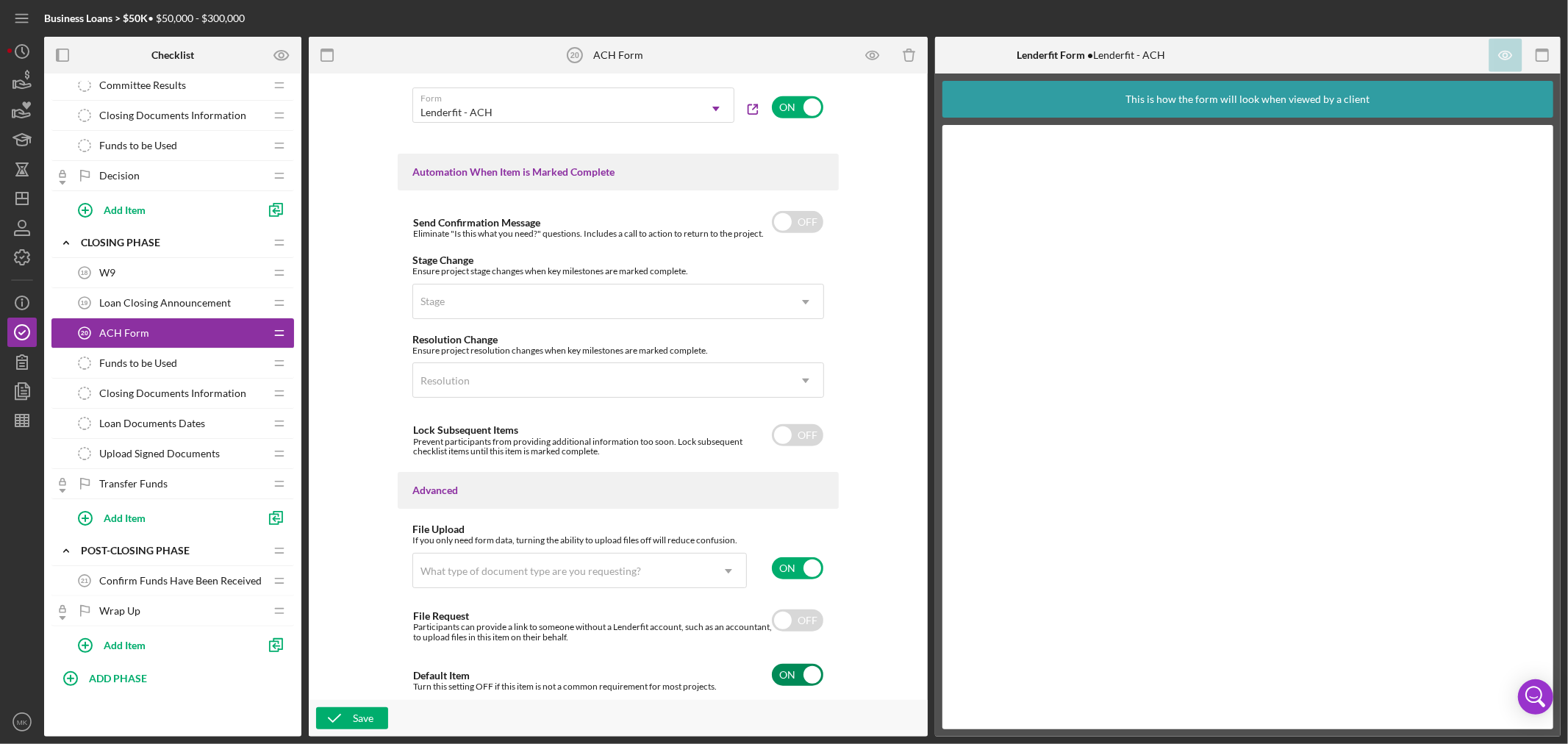
click at [808, 667] on input "checkbox" at bounding box center [797, 675] width 52 height 22
checkbox input "false"
click at [355, 720] on div "Save" at bounding box center [363, 718] width 21 height 22
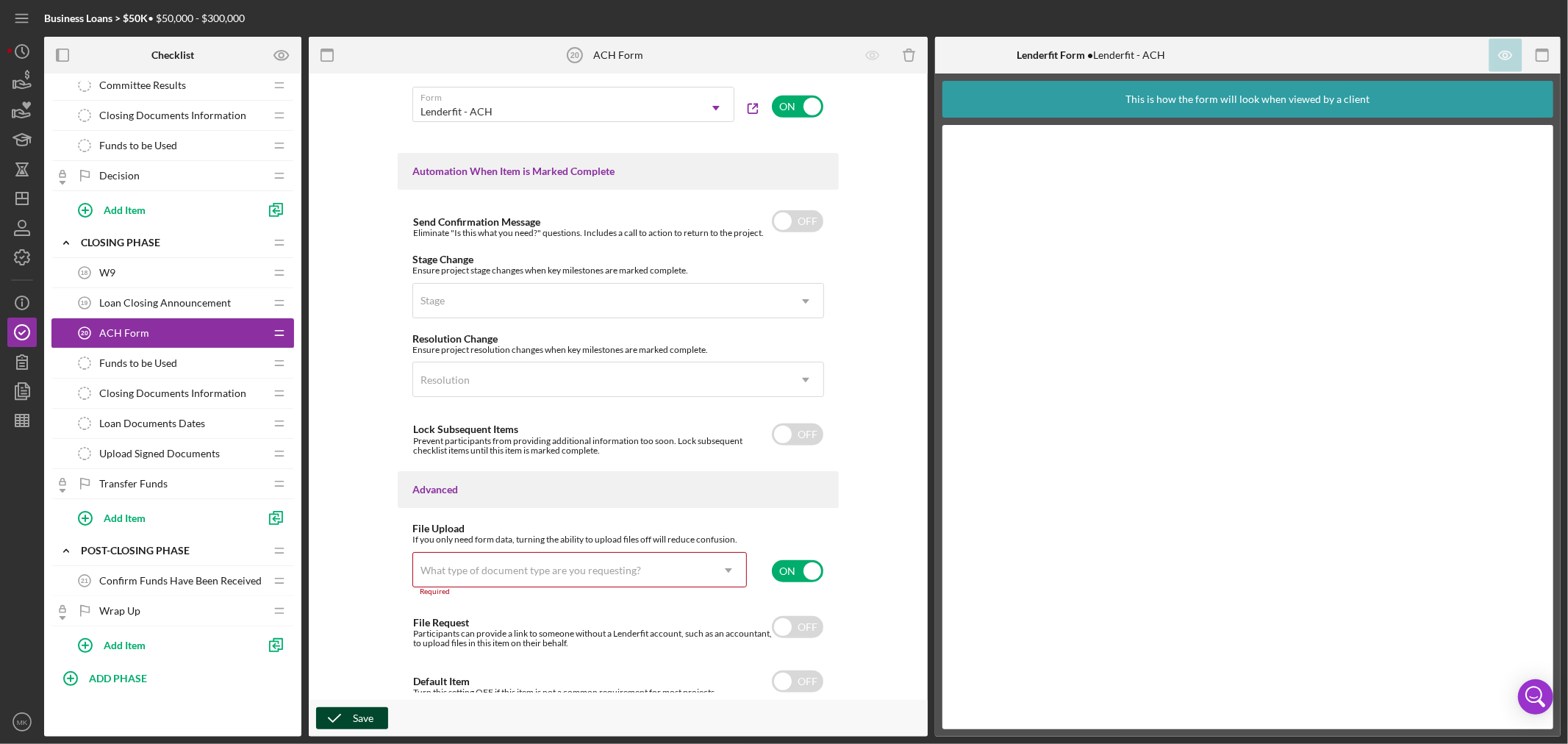
scroll to position [905, 0]
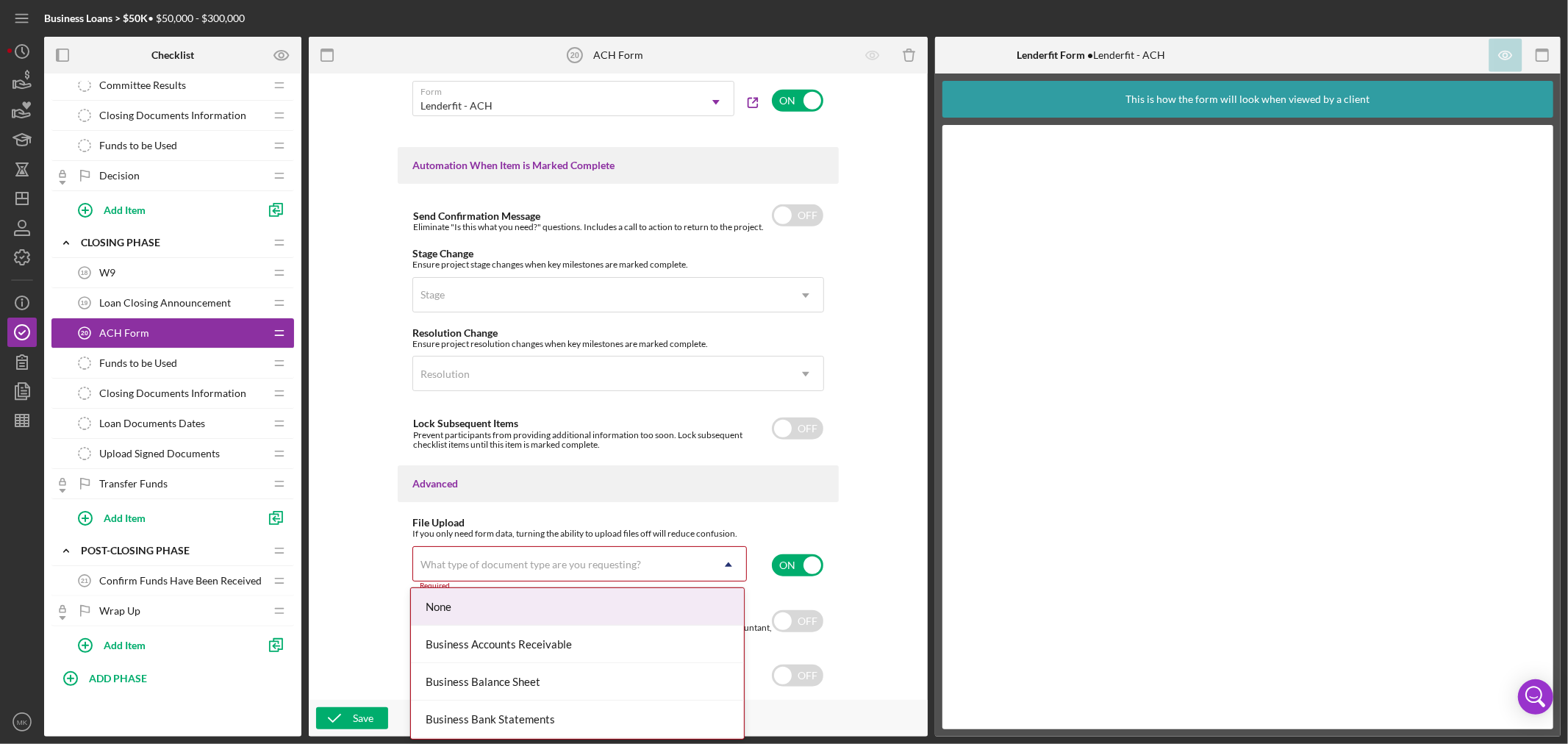
click at [729, 562] on icon "Icon/Dropdown Arrow" at bounding box center [729, 565] width 36 height 36
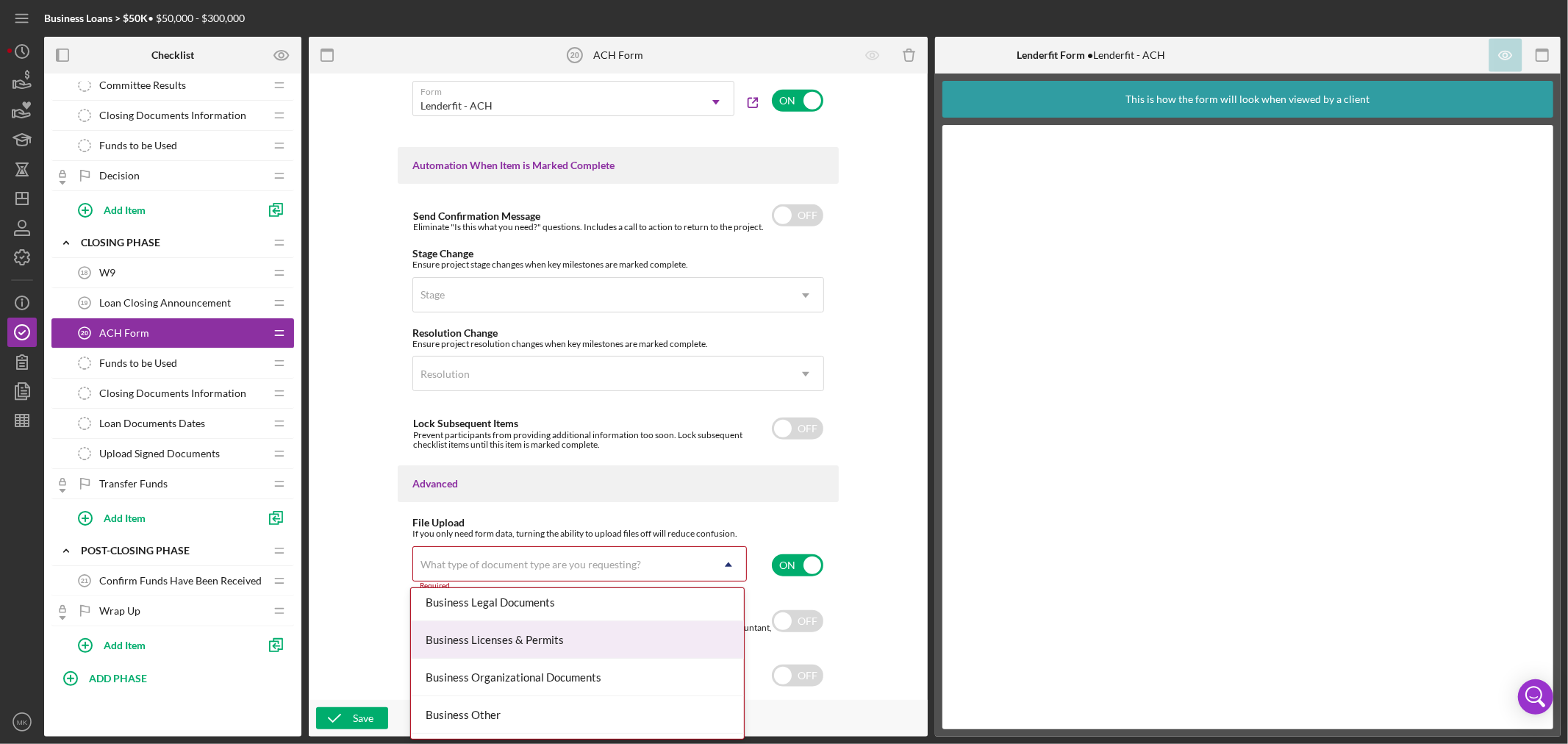
scroll to position [408, 0]
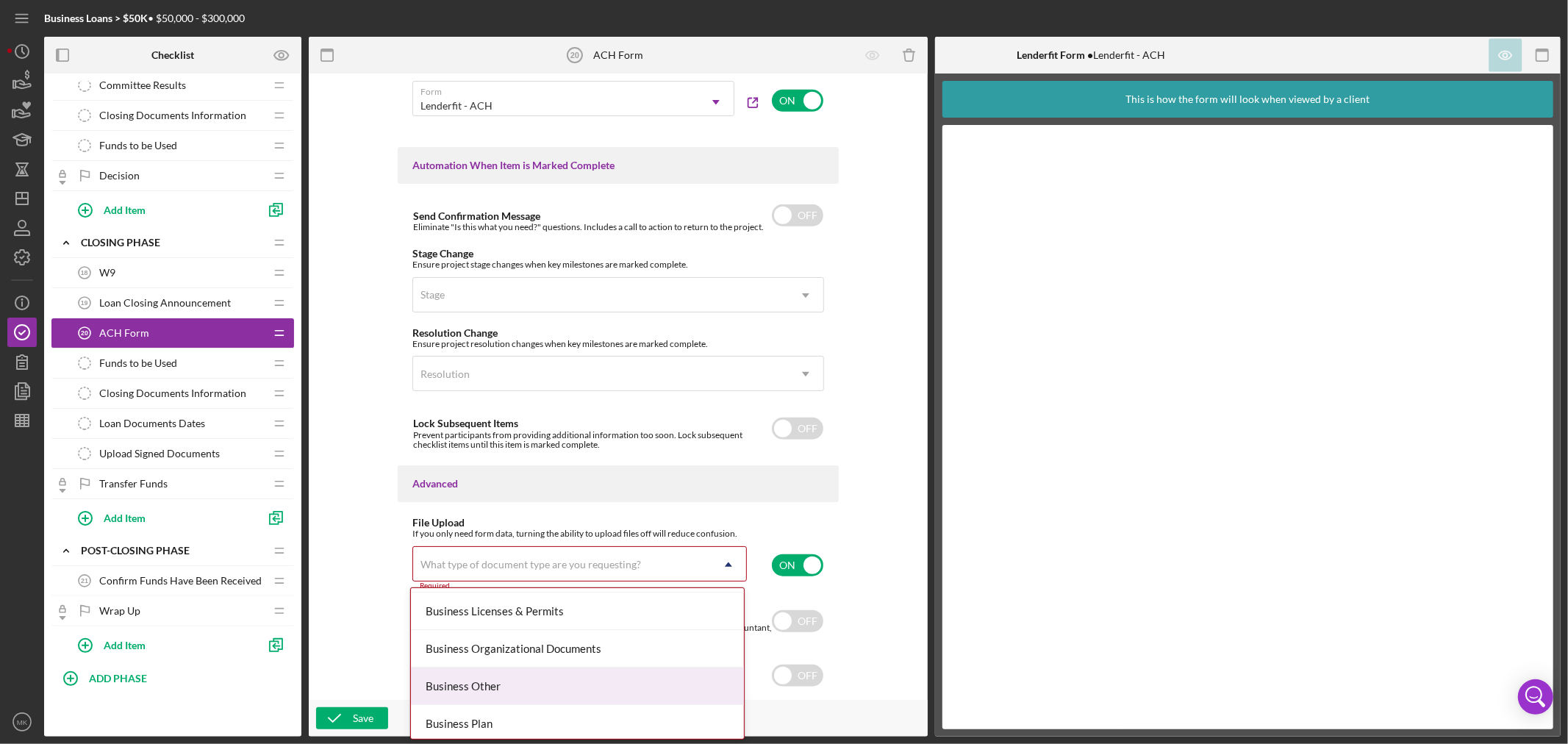
click at [691, 681] on div "Business Other" at bounding box center [577, 687] width 333 height 38
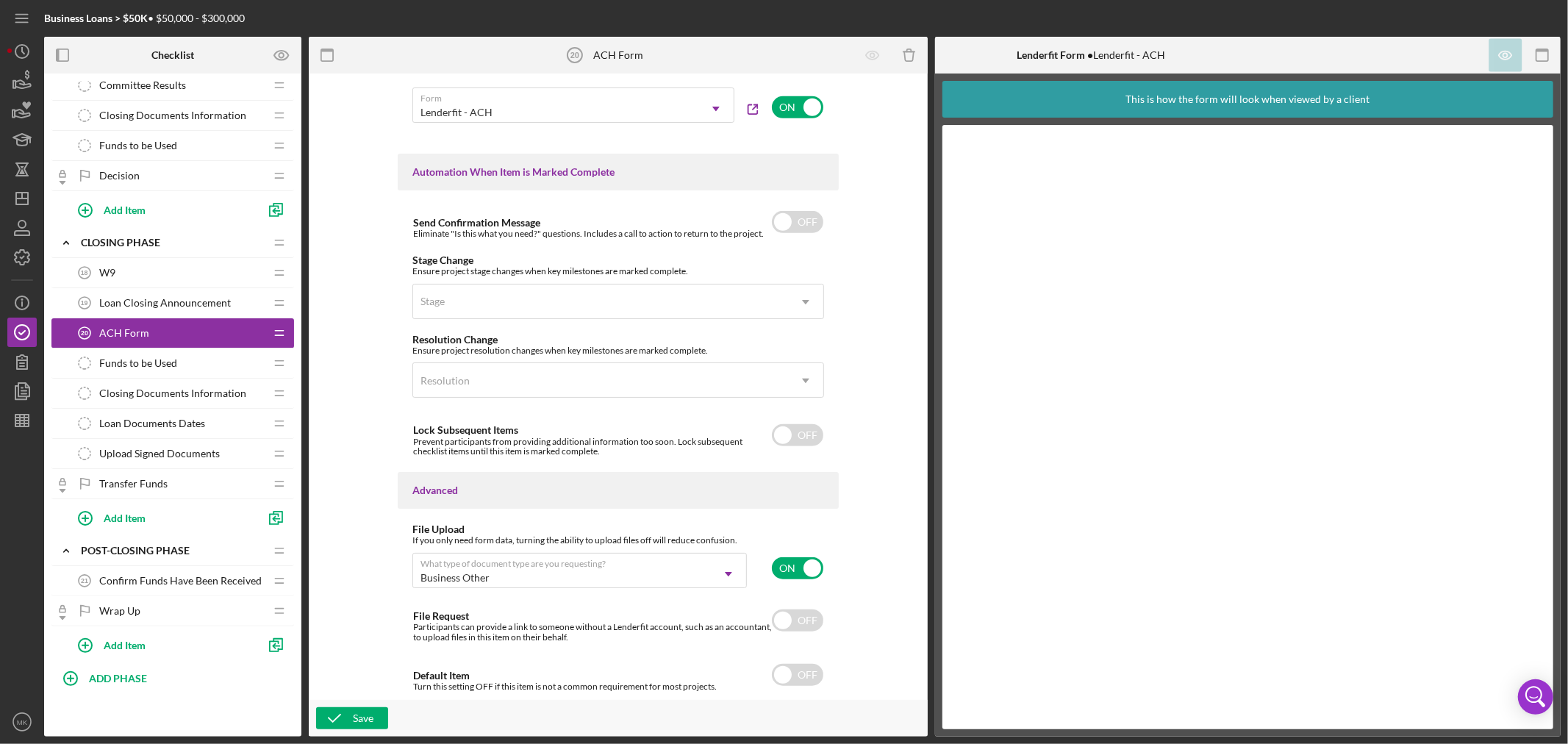
scroll to position [900, 0]
click at [350, 721] on icon "button" at bounding box center [334, 718] width 37 height 37
click at [17, 256] on icon "button" at bounding box center [22, 257] width 15 height 15
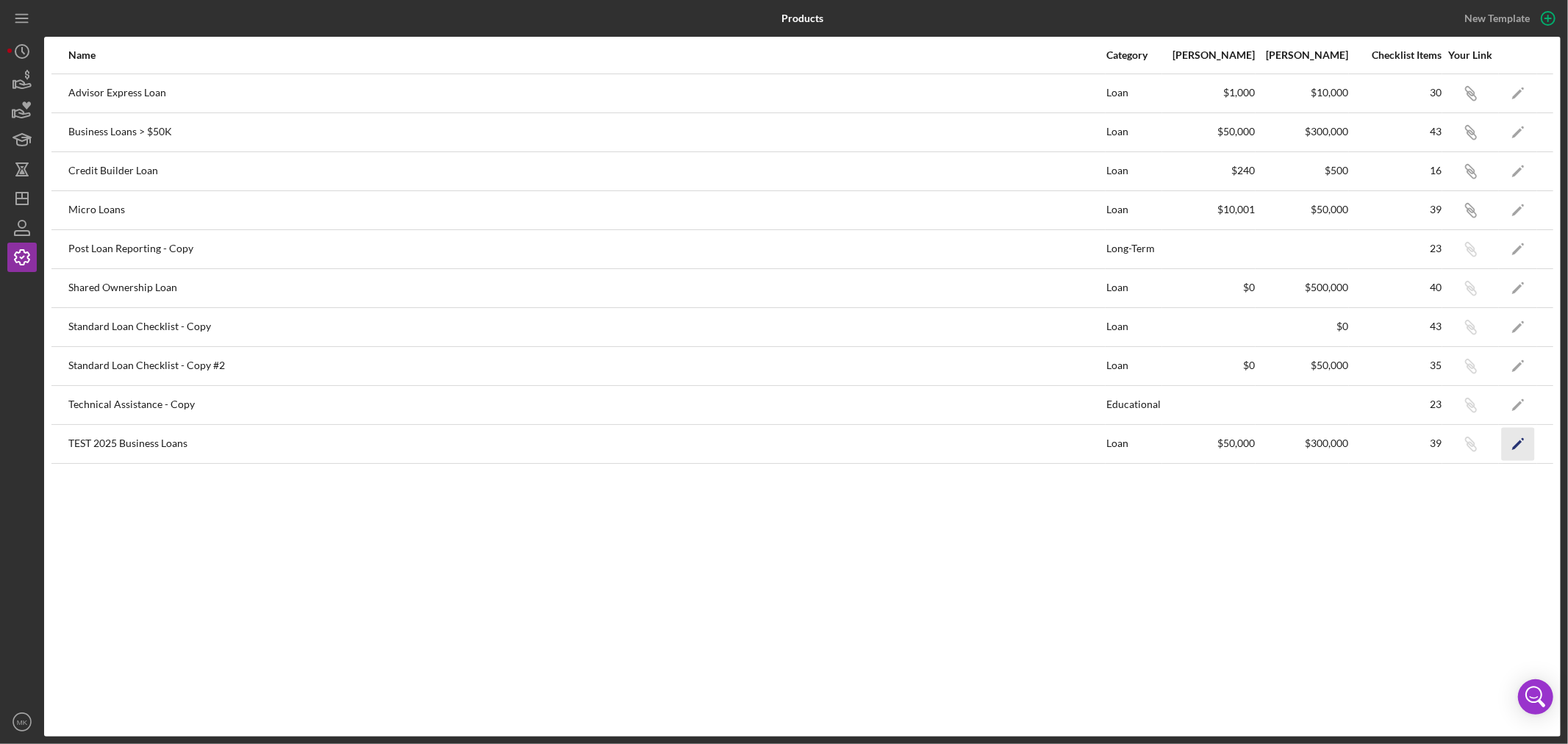
click at [1518, 444] on polygon "button" at bounding box center [1517, 445] width 10 height 10
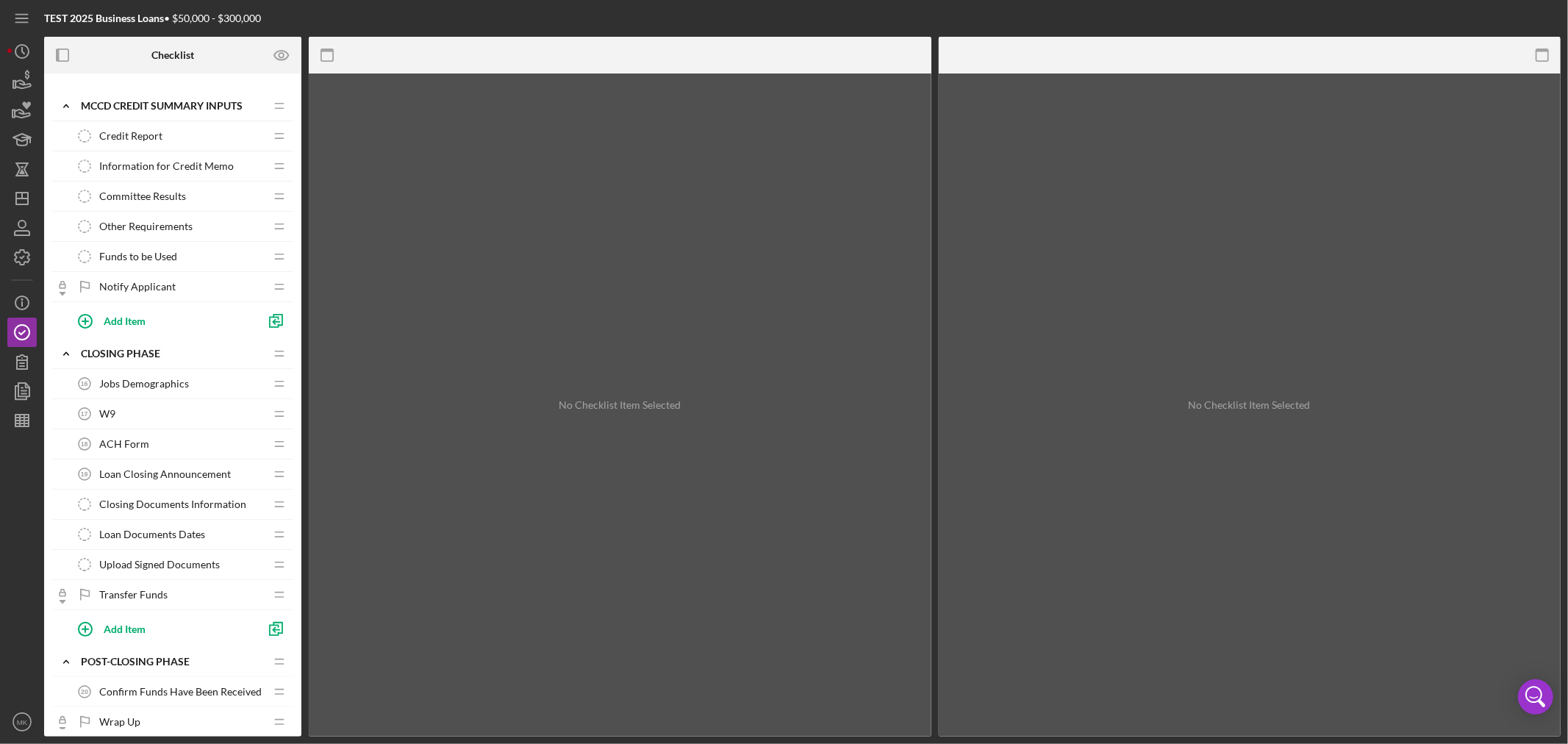
scroll to position [899, 0]
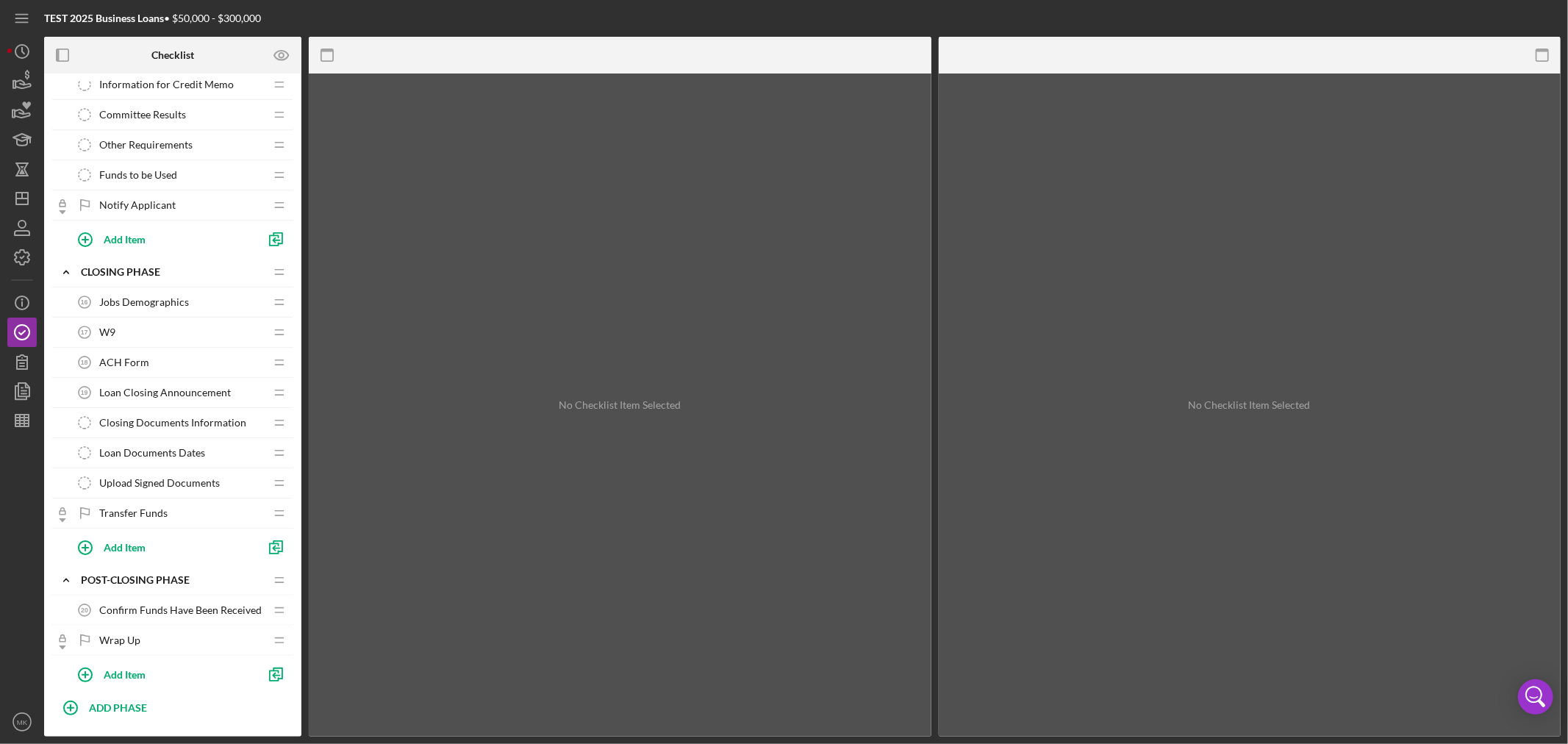
click at [148, 361] on div "ACH Form 18 ACH Form" at bounding box center [167, 363] width 195 height 30
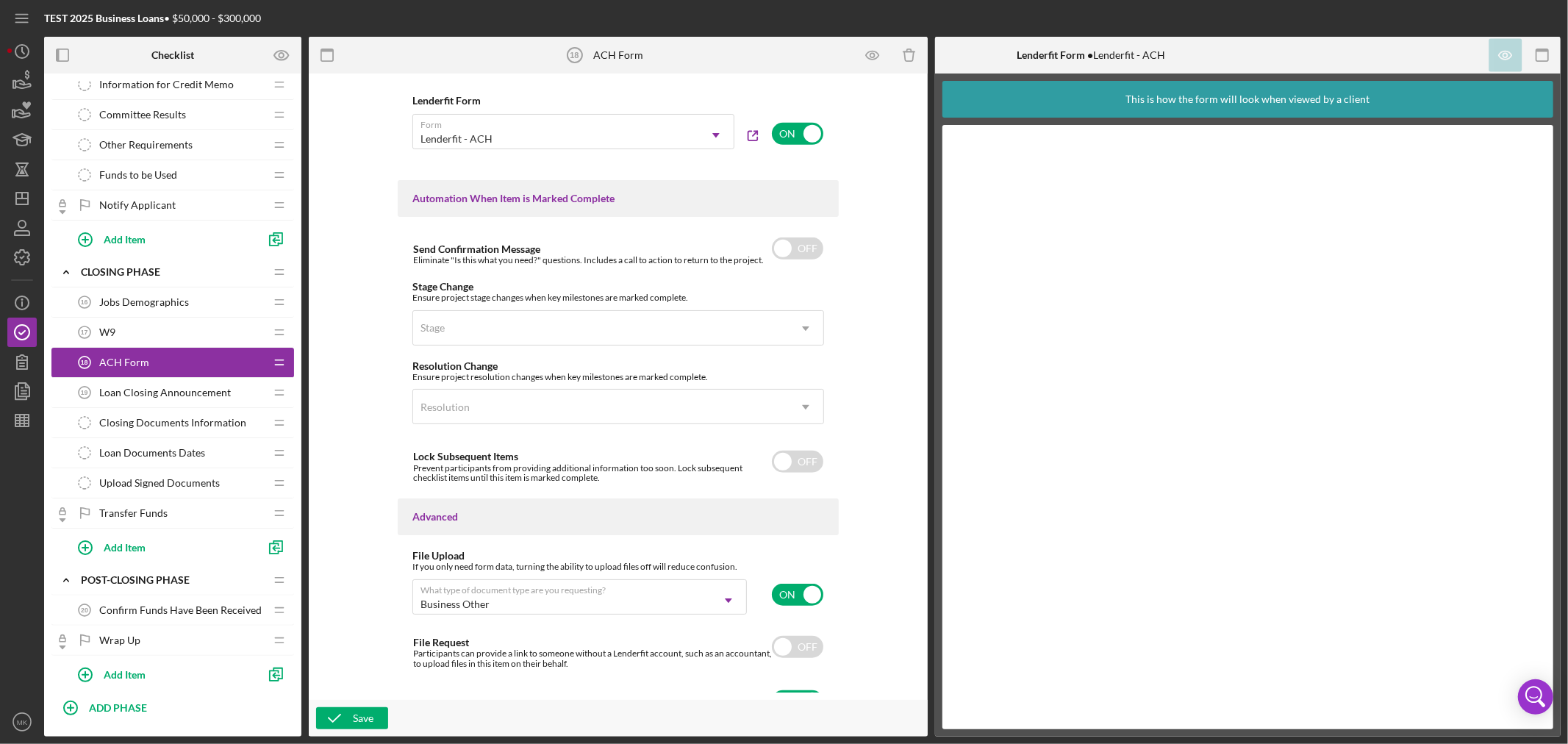
scroll to position [900, 0]
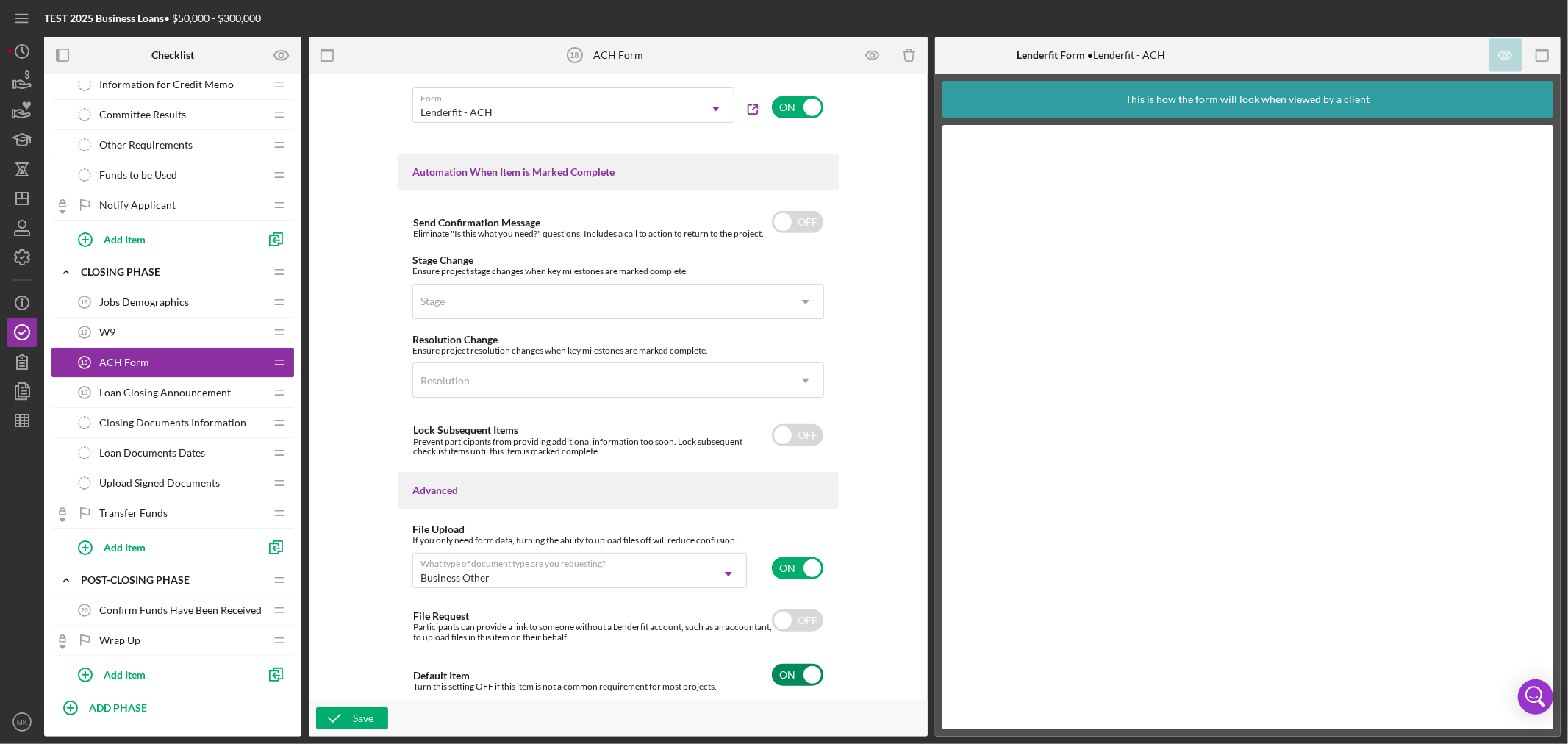
click at [805, 674] on input "checkbox" at bounding box center [797, 675] width 52 height 22
checkbox input "false"
click at [366, 718] on div "Save" at bounding box center [363, 718] width 21 height 22
click at [357, 719] on div "Save" at bounding box center [363, 718] width 21 height 22
click at [25, 258] on icon "button" at bounding box center [22, 257] width 37 height 37
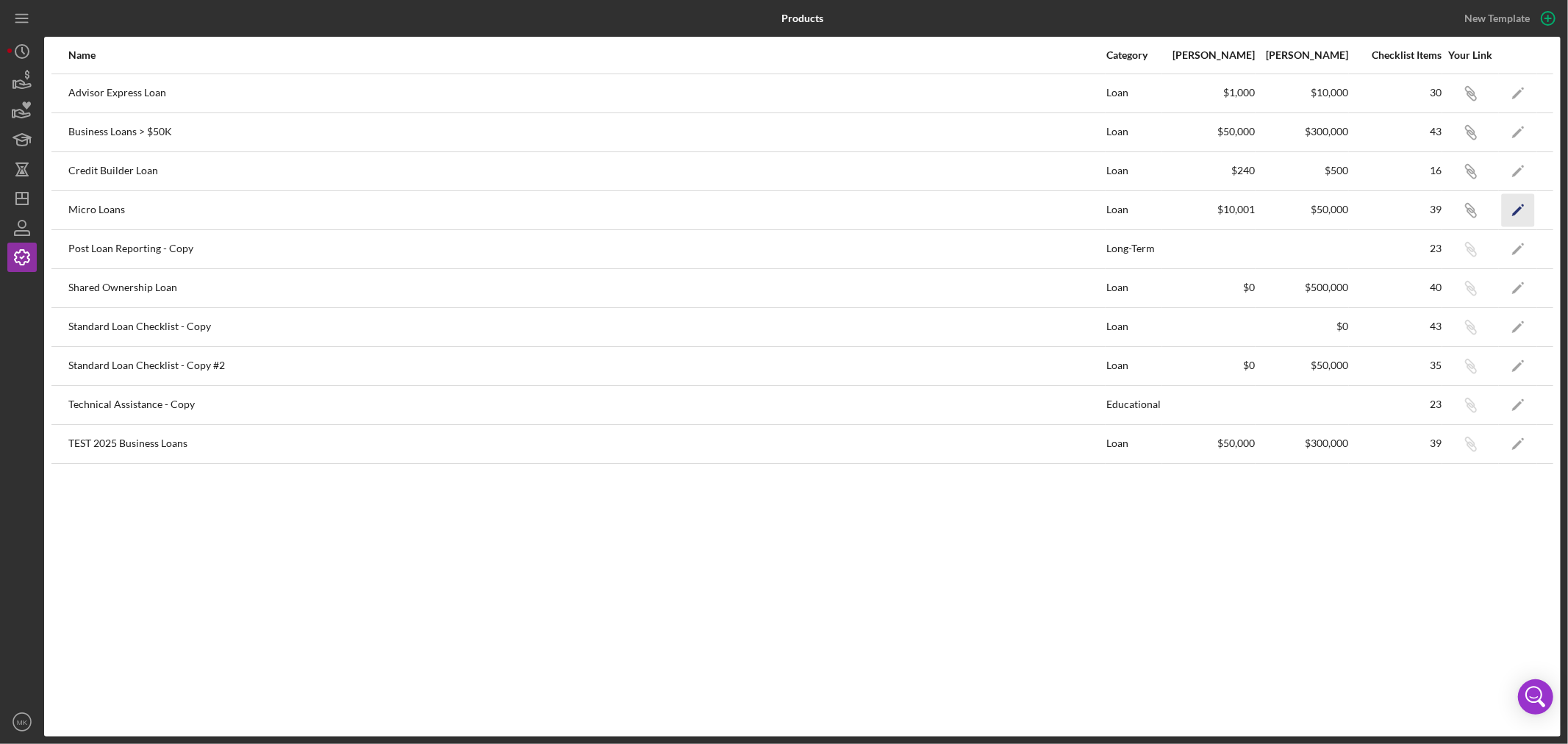
click at [1518, 207] on polygon "button" at bounding box center [1517, 211] width 10 height 10
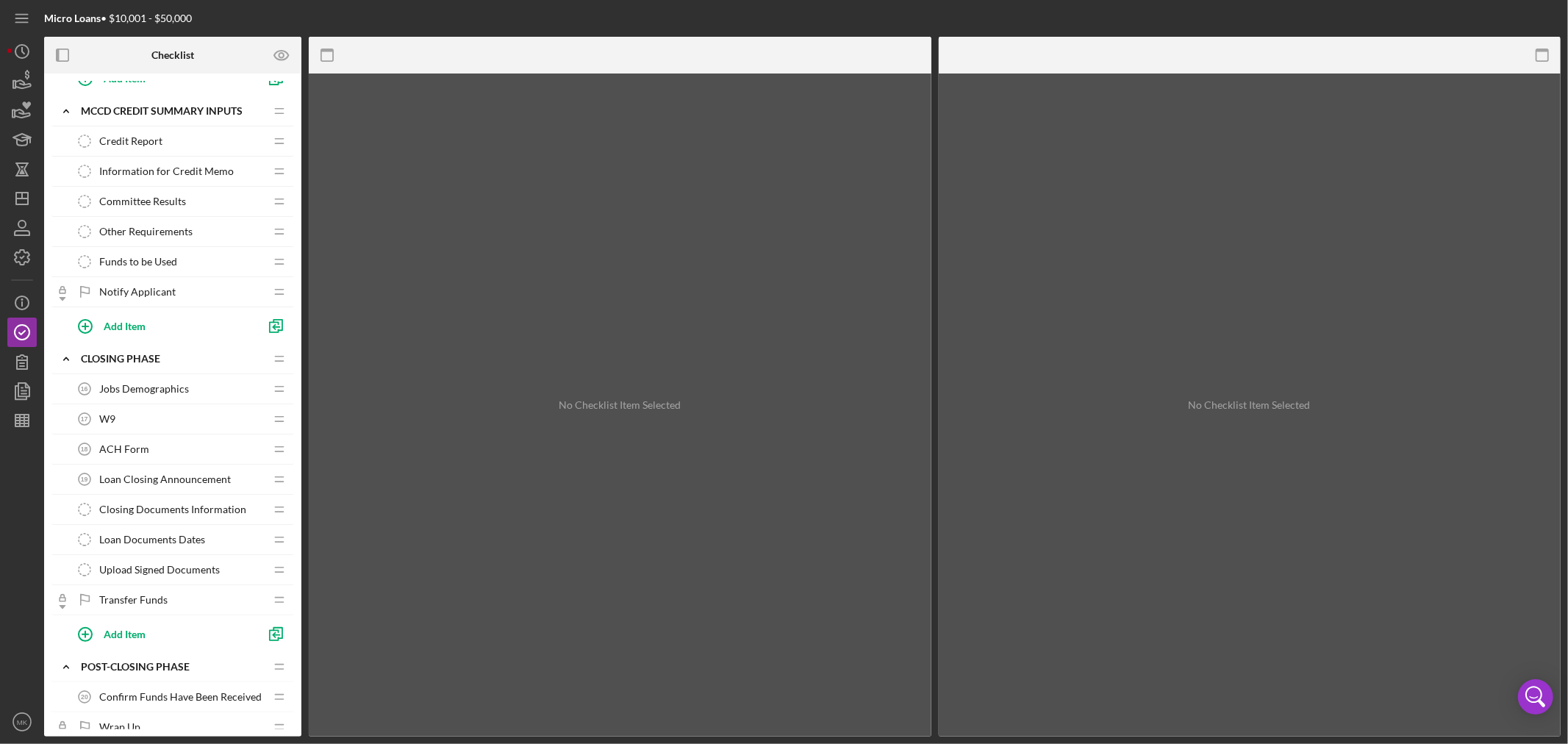
scroll to position [931, 0]
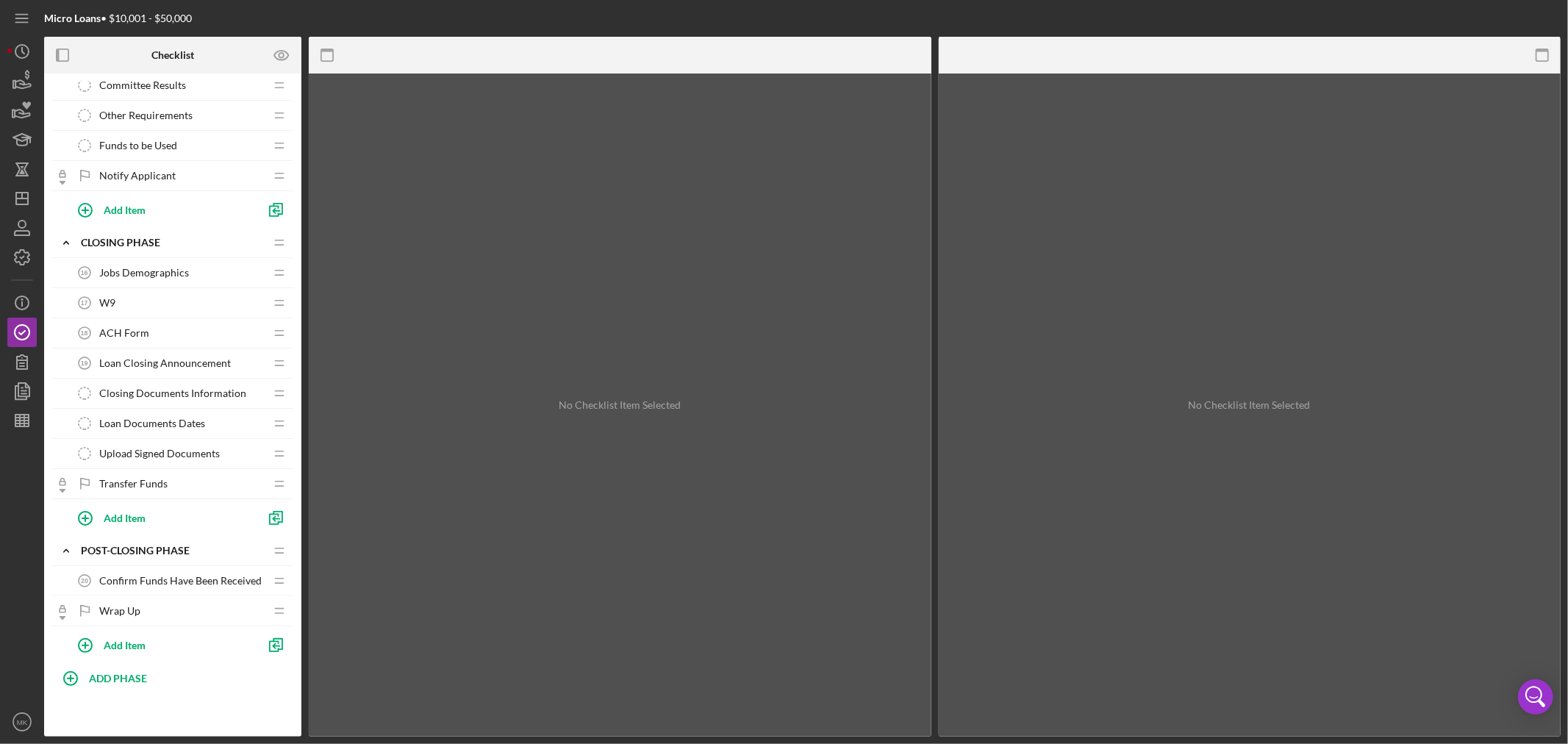
click at [150, 333] on div "ACH Form 18 ACH Form" at bounding box center [167, 333] width 195 height 30
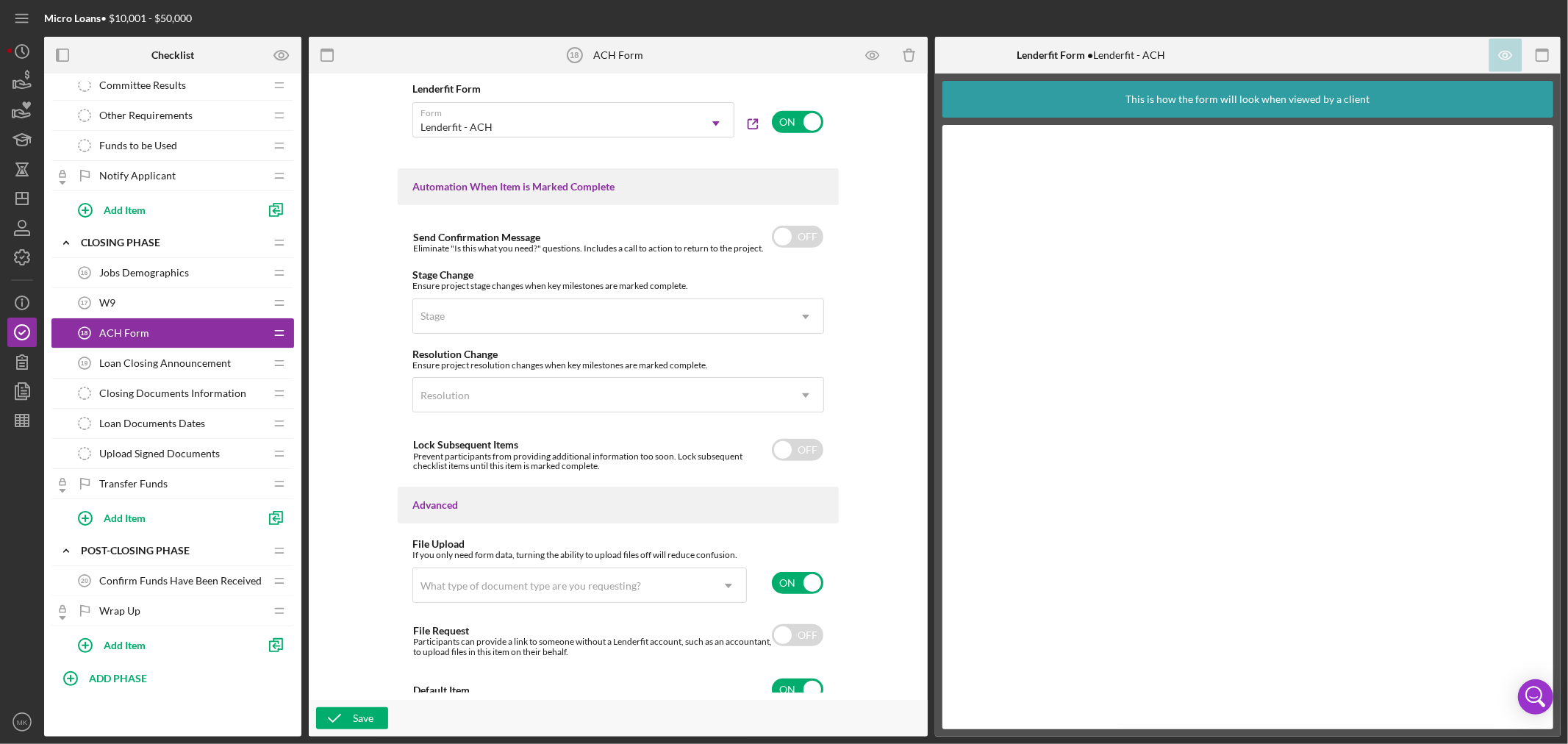
scroll to position [900, 0]
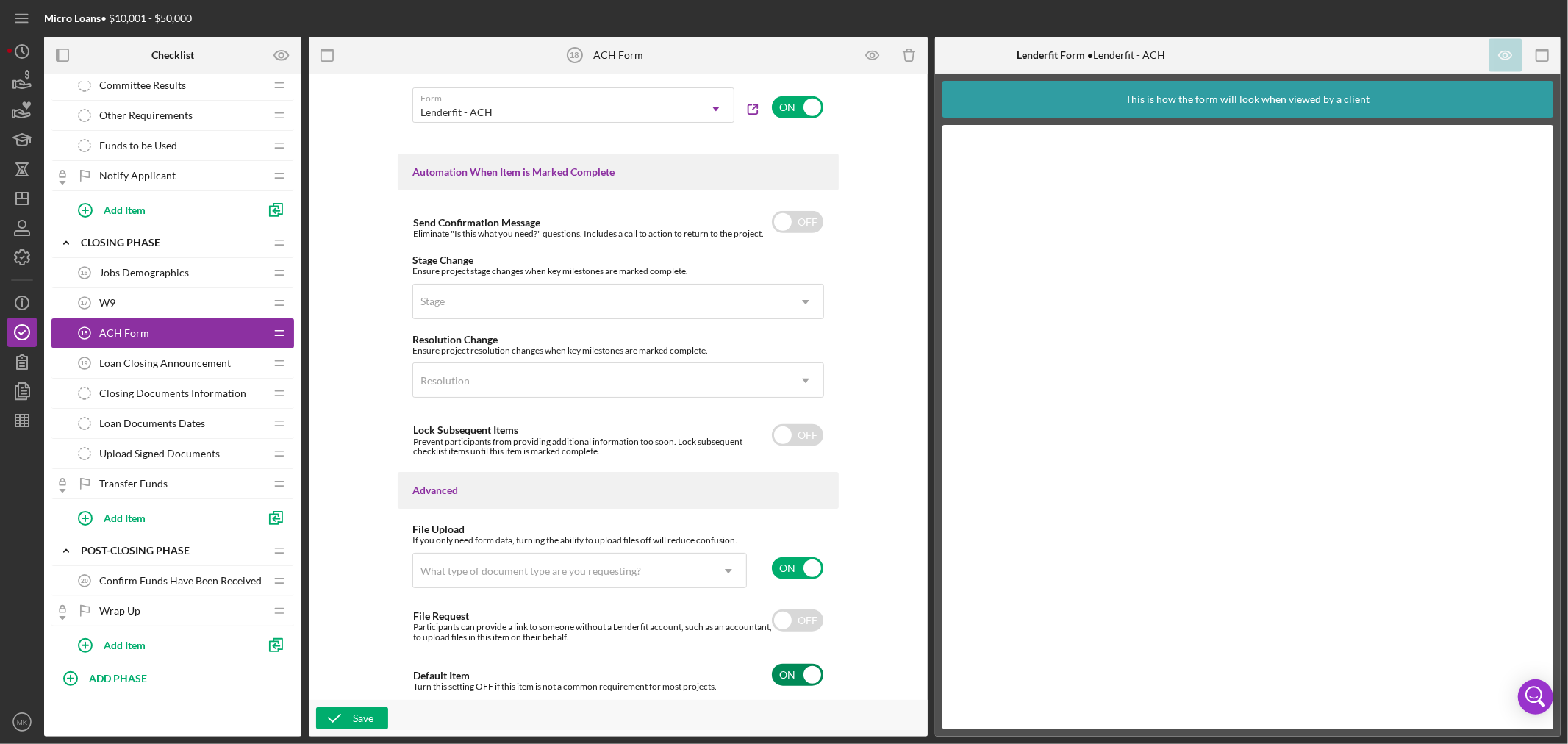
click at [806, 674] on input "checkbox" at bounding box center [797, 675] width 52 height 22
checkbox input "false"
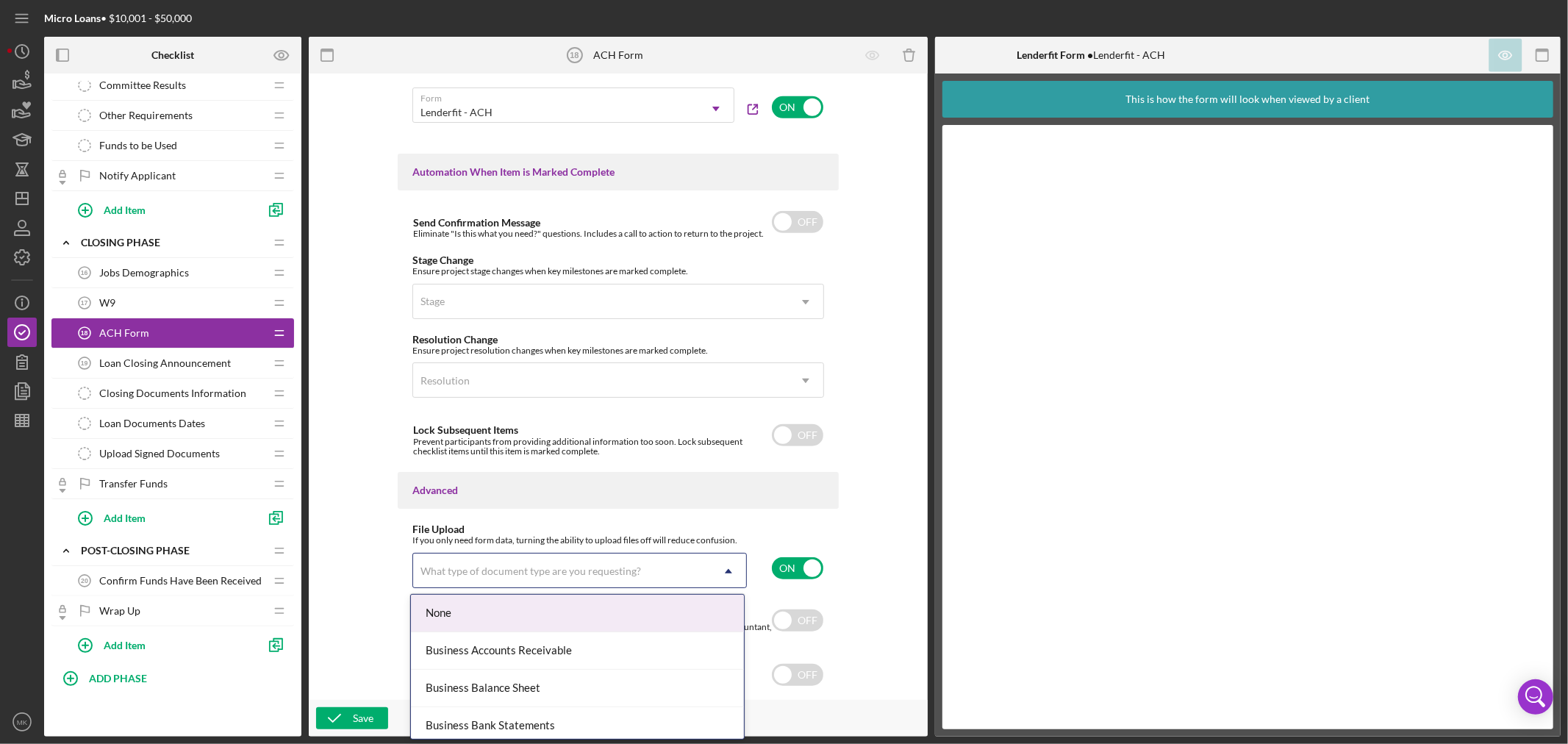
click at [677, 568] on div "What type of document type are you requesting?" at bounding box center [562, 572] width 298 height 34
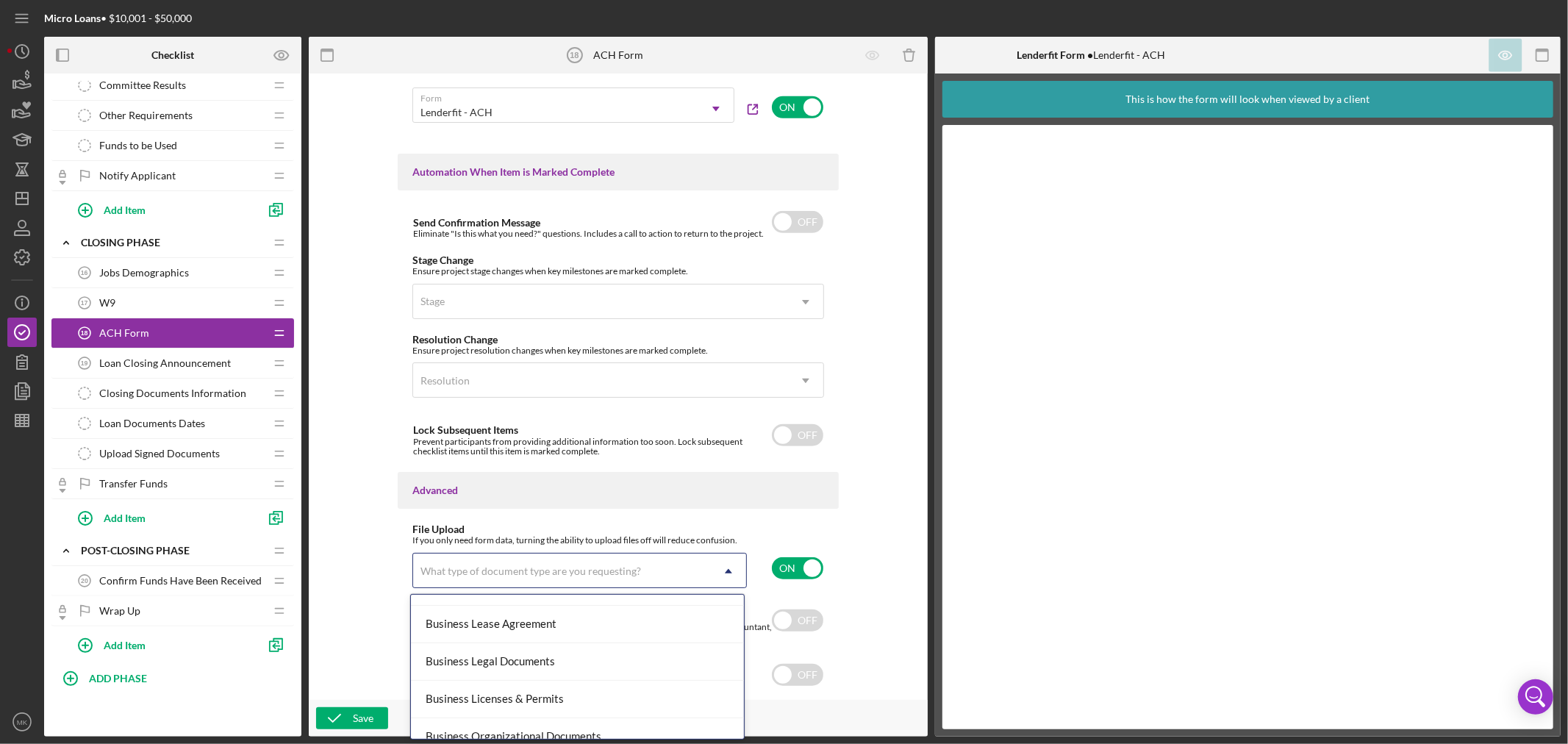
scroll to position [408, 0]
click at [558, 699] on div "Business Other" at bounding box center [577, 693] width 333 height 38
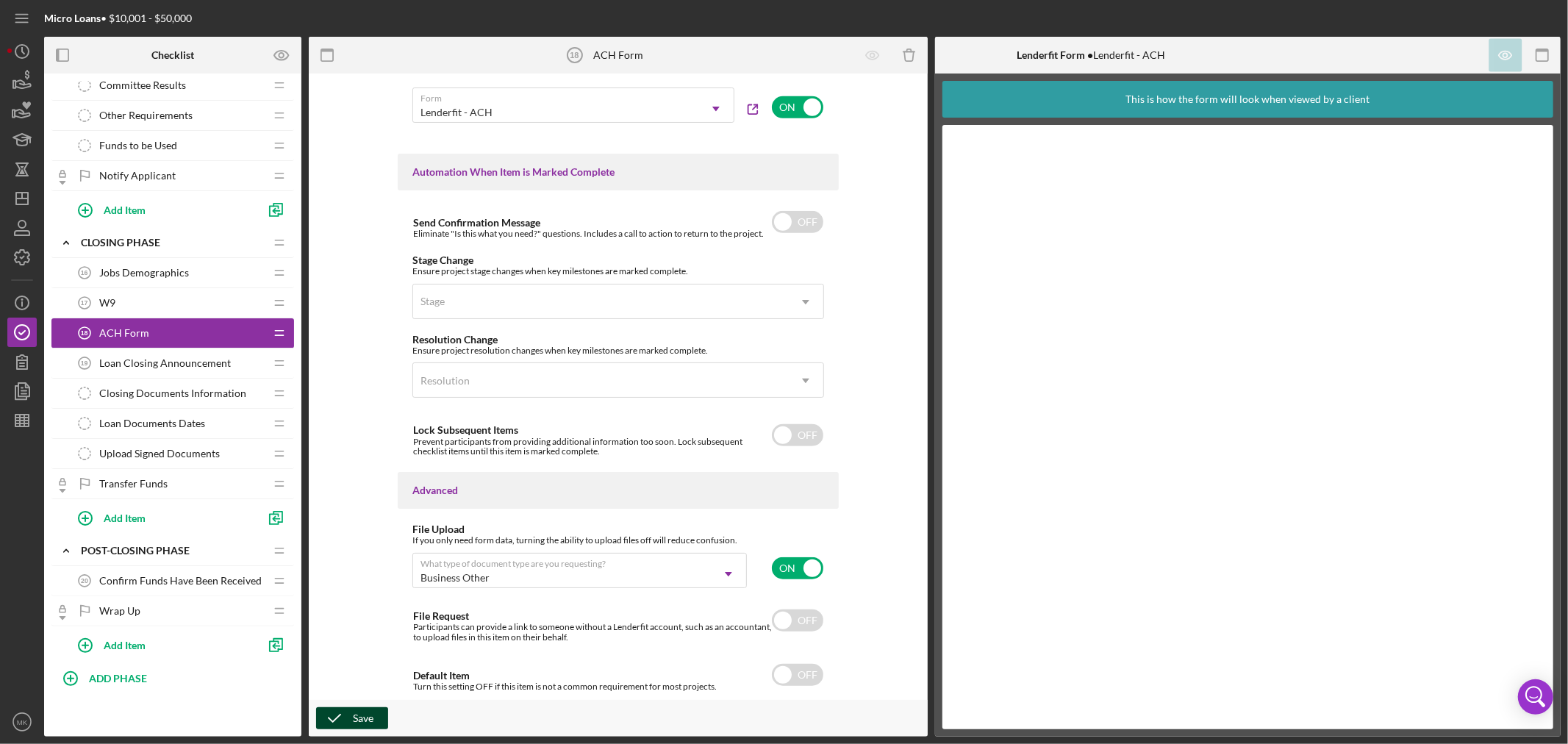
click at [369, 716] on div "Save" at bounding box center [363, 718] width 21 height 22
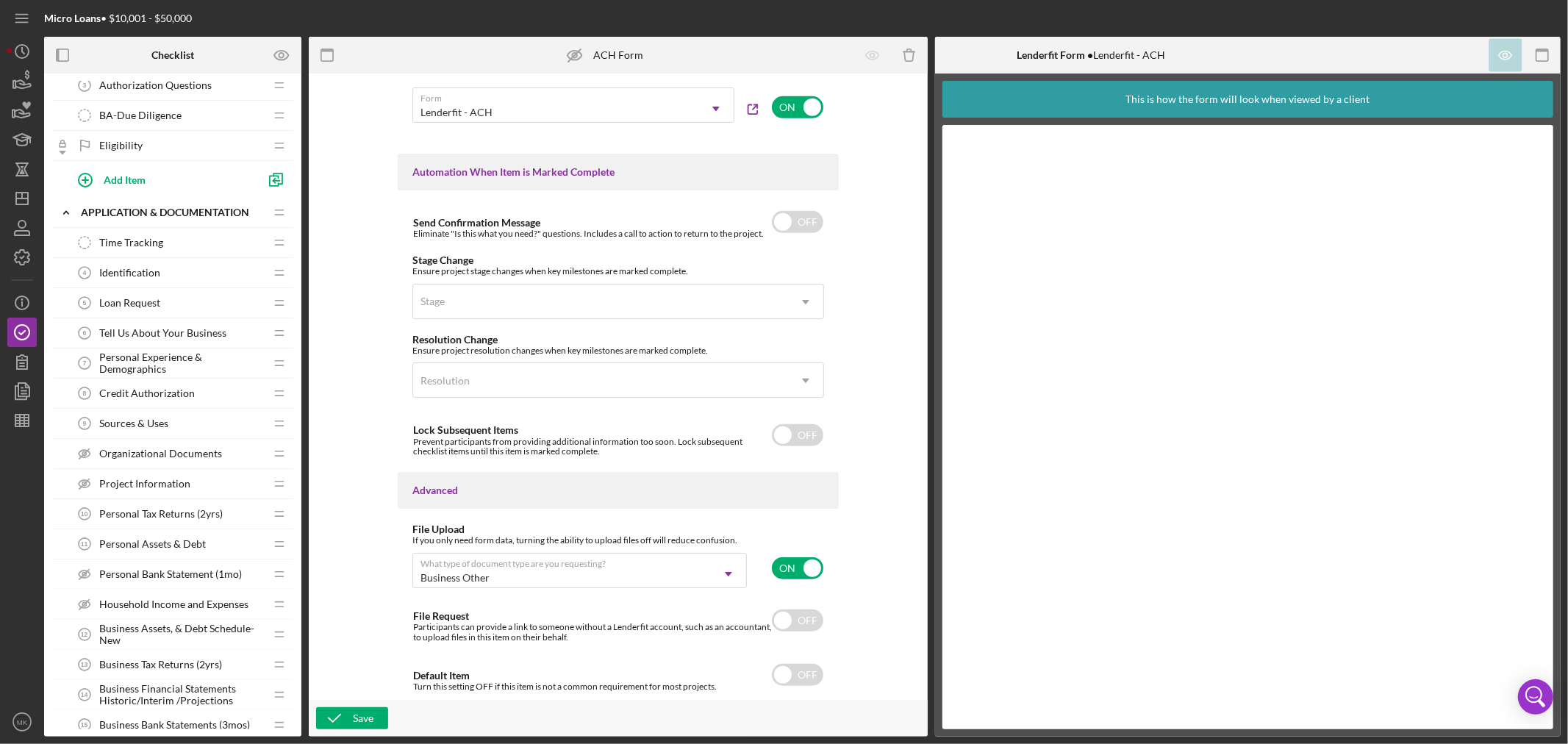
scroll to position [0, 0]
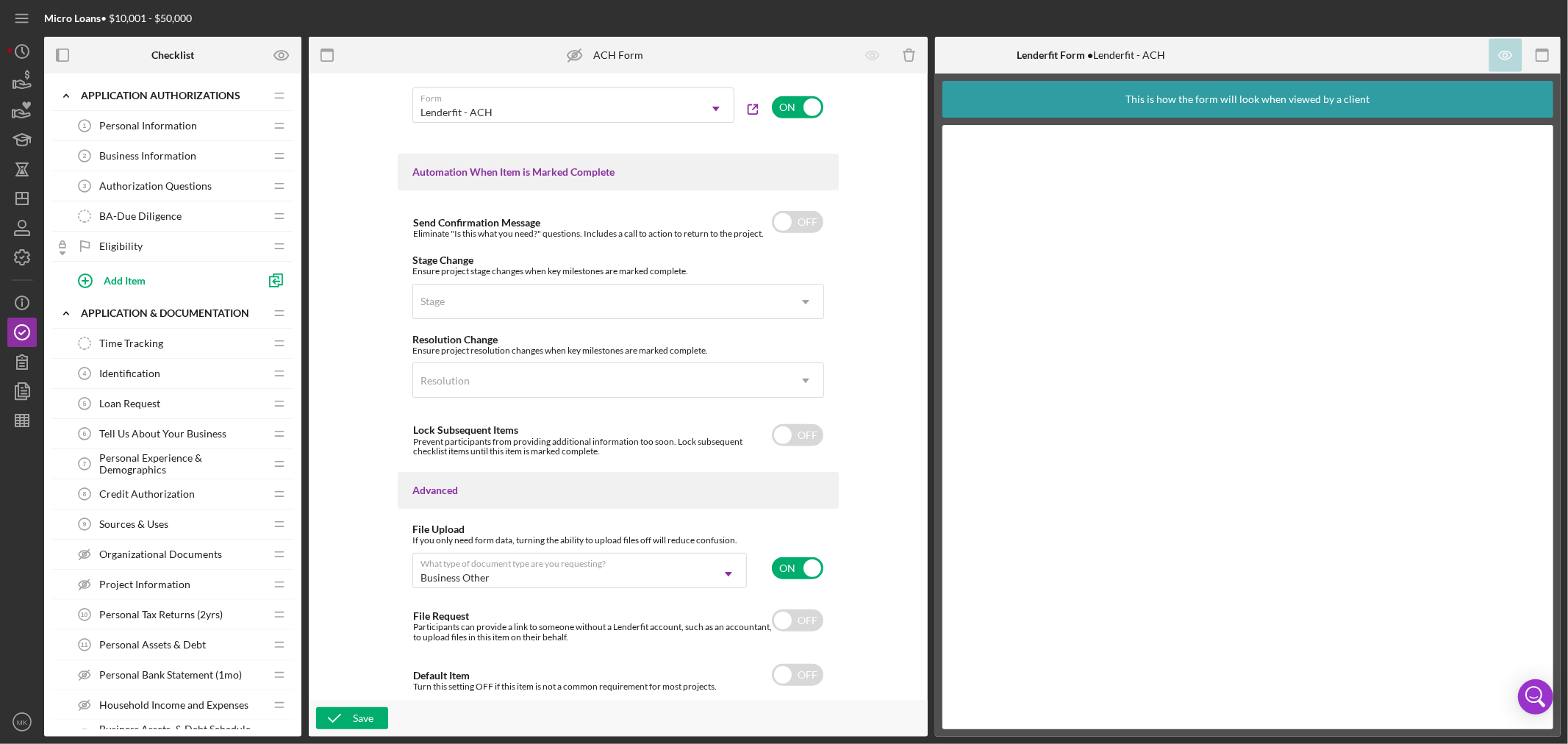
click at [159, 122] on span "Personal Information" at bounding box center [148, 126] width 98 height 12
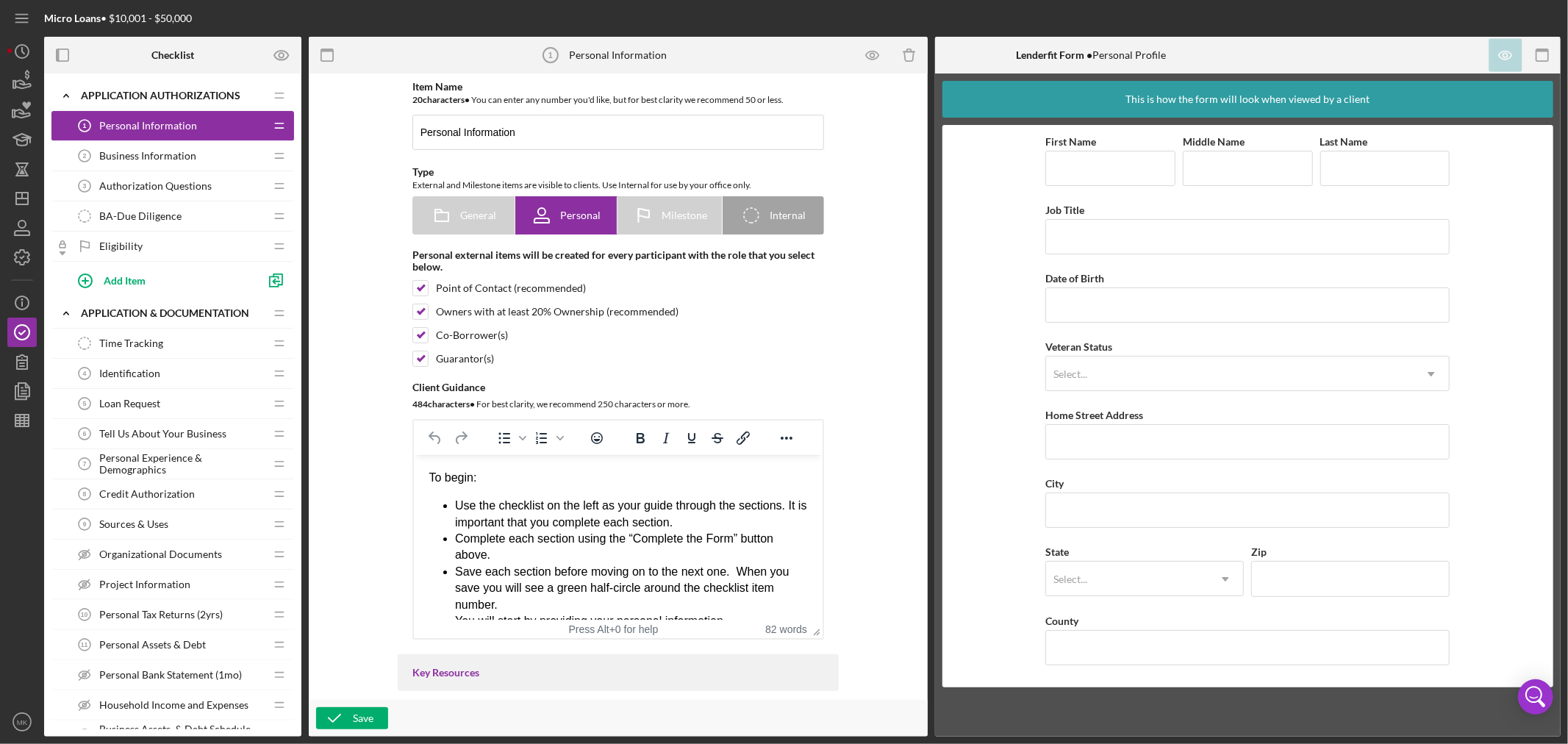
scroll to position [61, 0]
